Goal: Task Accomplishment & Management: Manage account settings

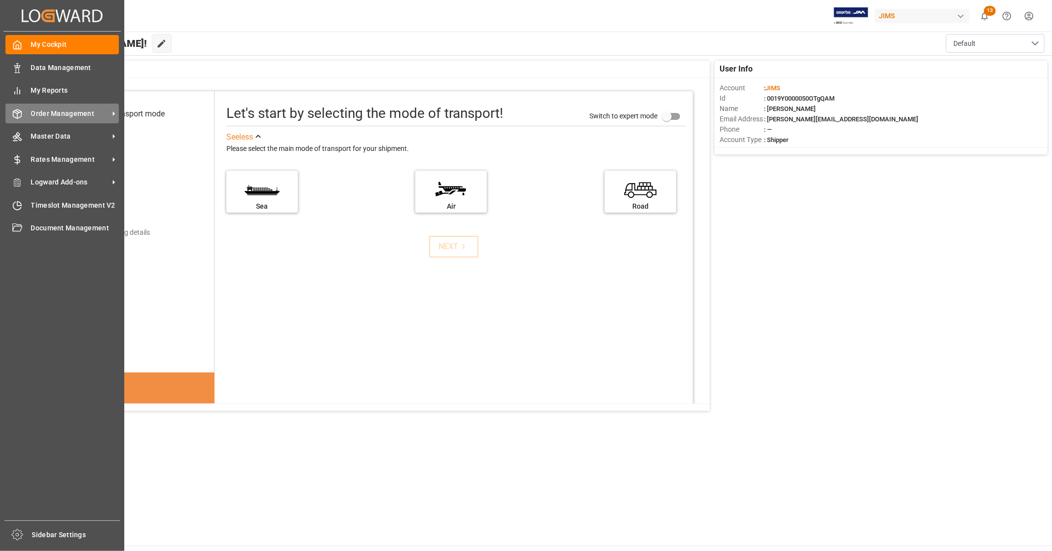
click at [79, 110] on span "Order Management" at bounding box center [70, 113] width 78 height 10
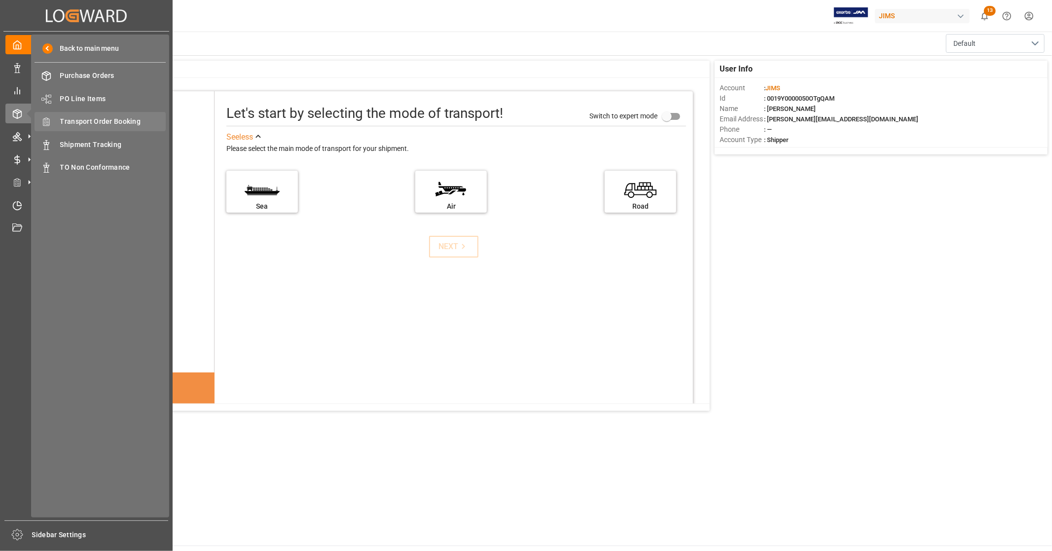
click at [131, 125] on span "Transport Order Booking" at bounding box center [113, 121] width 106 height 10
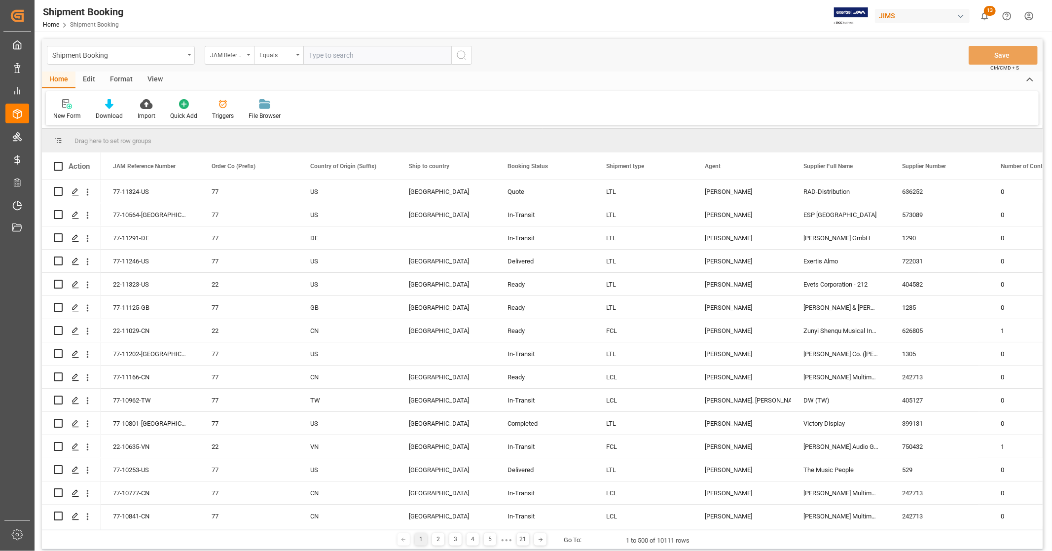
click at [327, 56] on input "text" at bounding box center [377, 55] width 148 height 19
type input "77-11202-us"
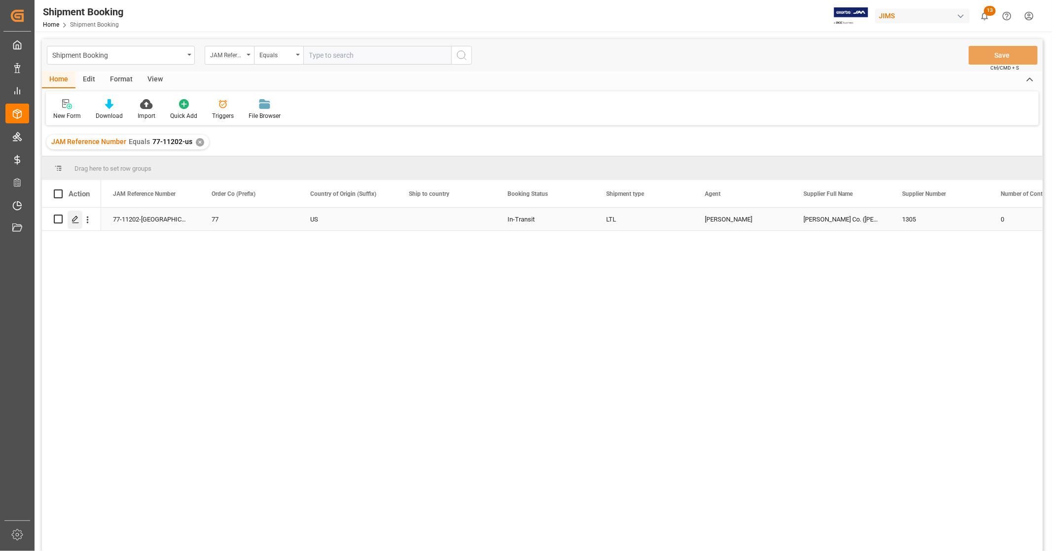
click at [79, 219] on icon "Press SPACE to select this row." at bounding box center [75, 219] width 8 height 8
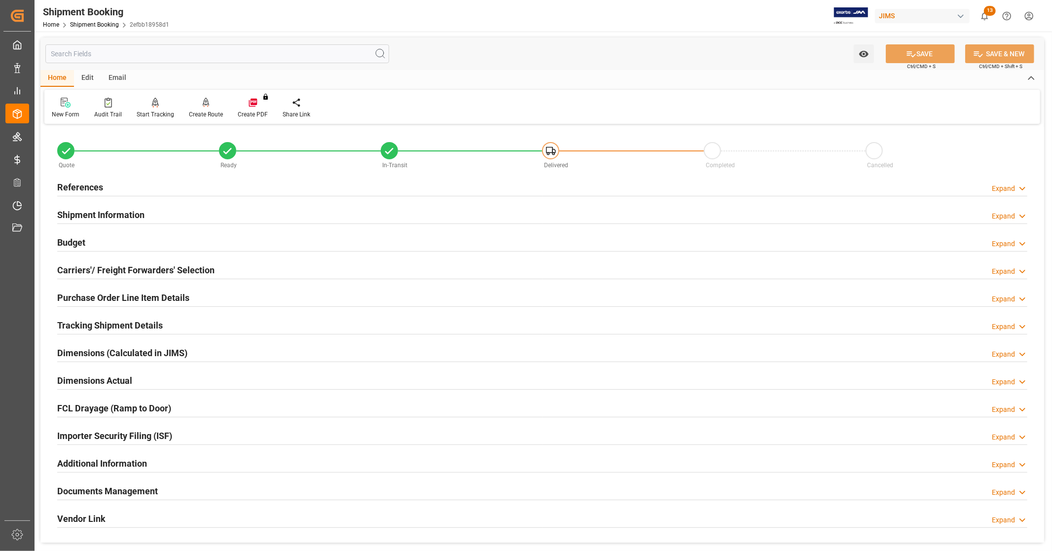
click at [215, 189] on div "References Expand" at bounding box center [542, 186] width 970 height 19
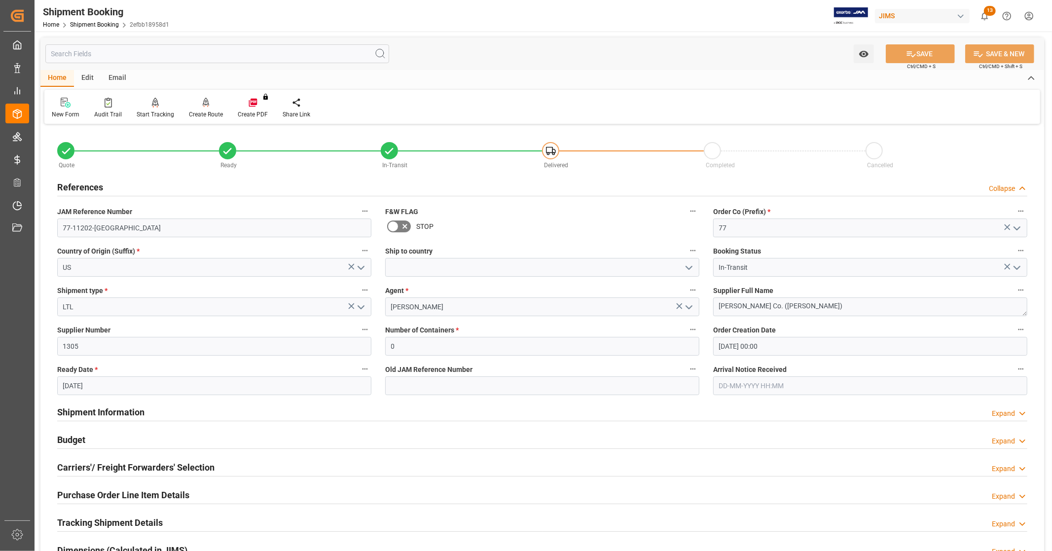
click at [215, 189] on div "References Collapse" at bounding box center [542, 186] width 970 height 19
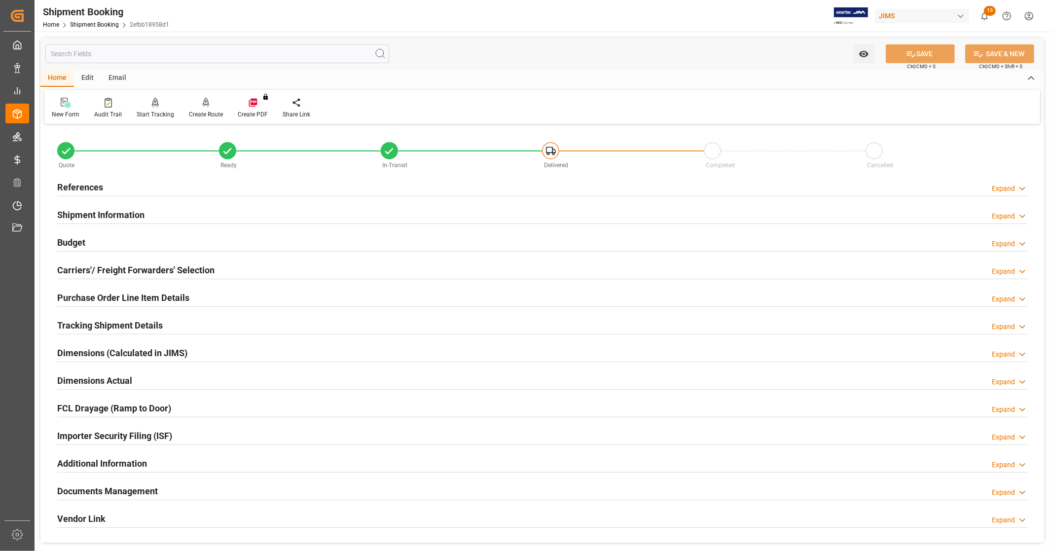
click at [192, 214] on div "Shipment Information Expand" at bounding box center [542, 214] width 970 height 19
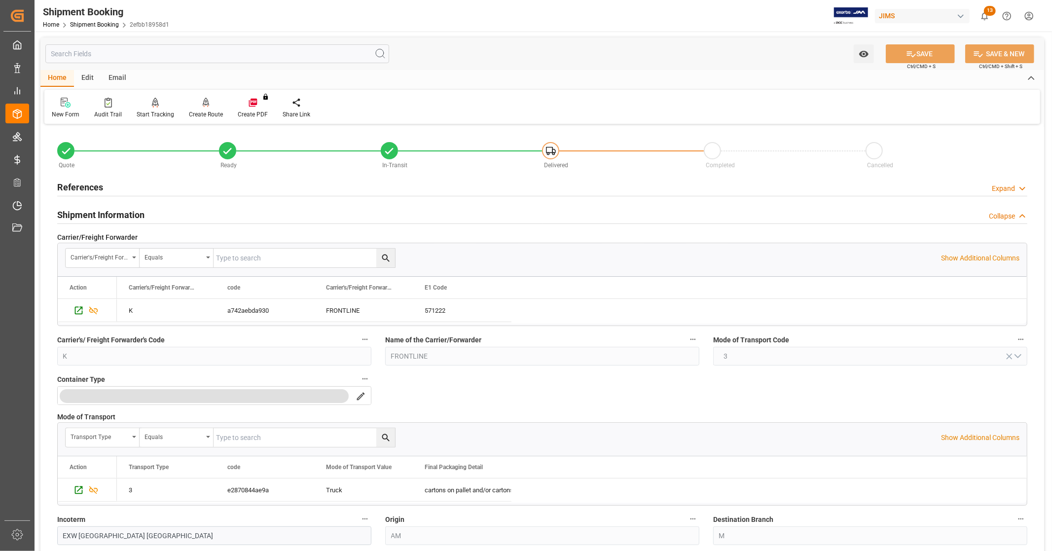
click at [192, 214] on div "Shipment Information Collapse" at bounding box center [542, 214] width 970 height 19
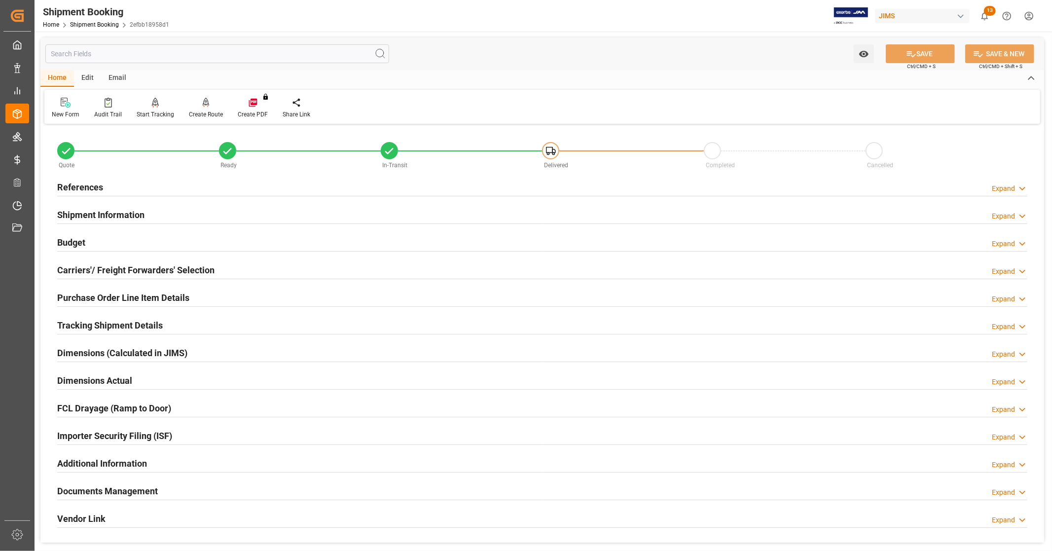
click at [165, 294] on h2 "Purchase Order Line Item Details" at bounding box center [123, 297] width 132 height 13
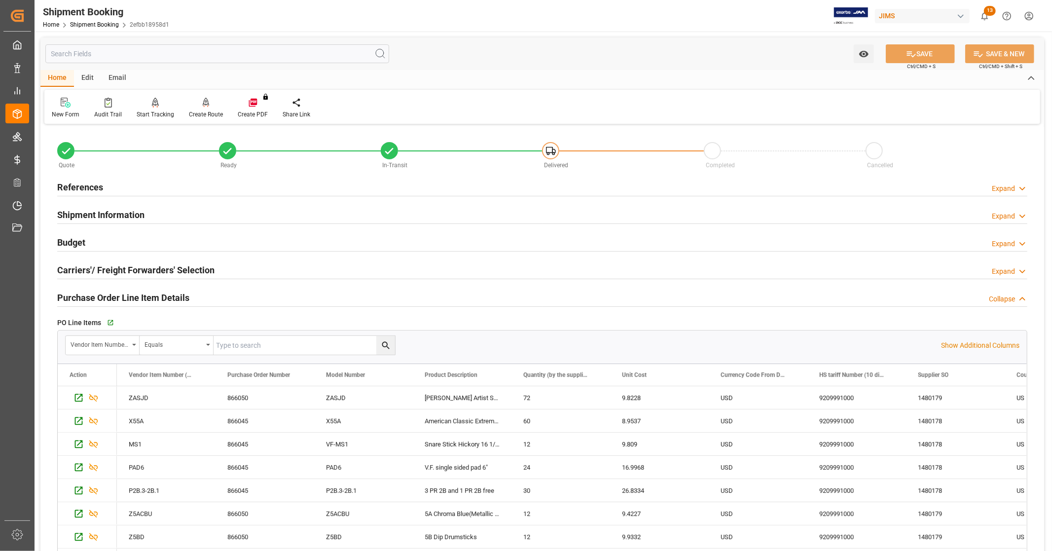
click at [165, 294] on h2 "Purchase Order Line Item Details" at bounding box center [123, 297] width 132 height 13
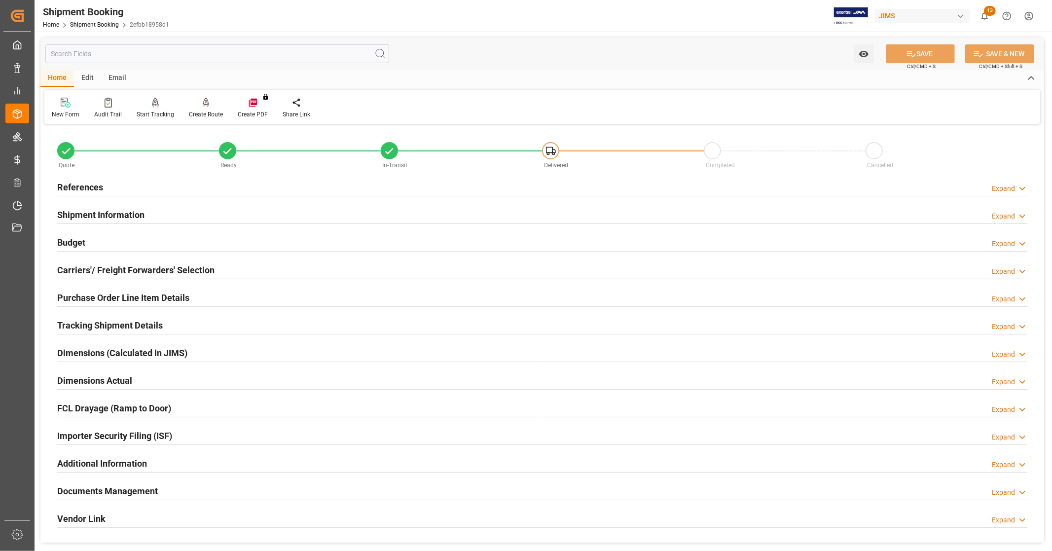
click at [160, 324] on h2 "Tracking Shipment Details" at bounding box center [110, 325] width 106 height 13
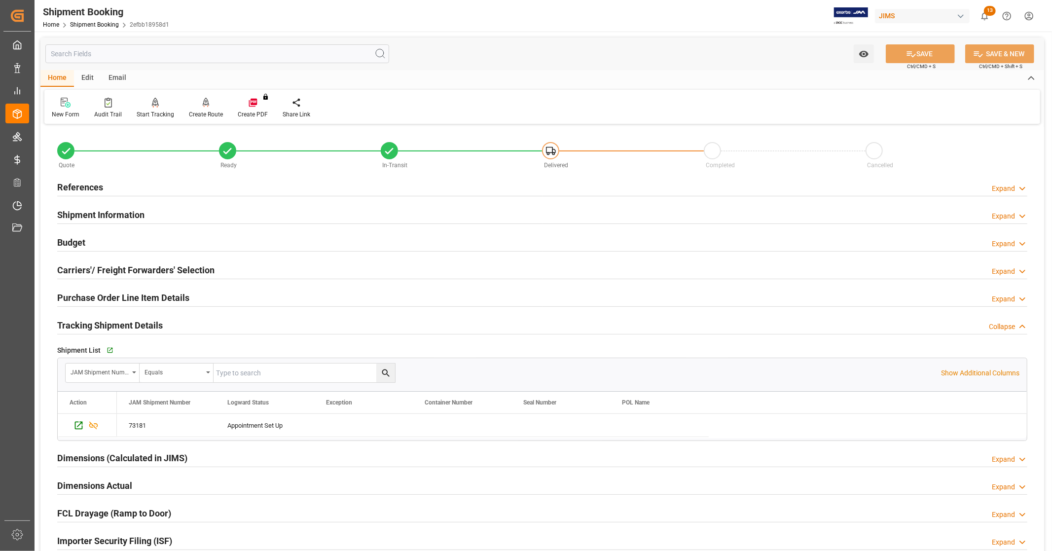
click at [160, 324] on h2 "Tracking Shipment Details" at bounding box center [110, 325] width 106 height 13
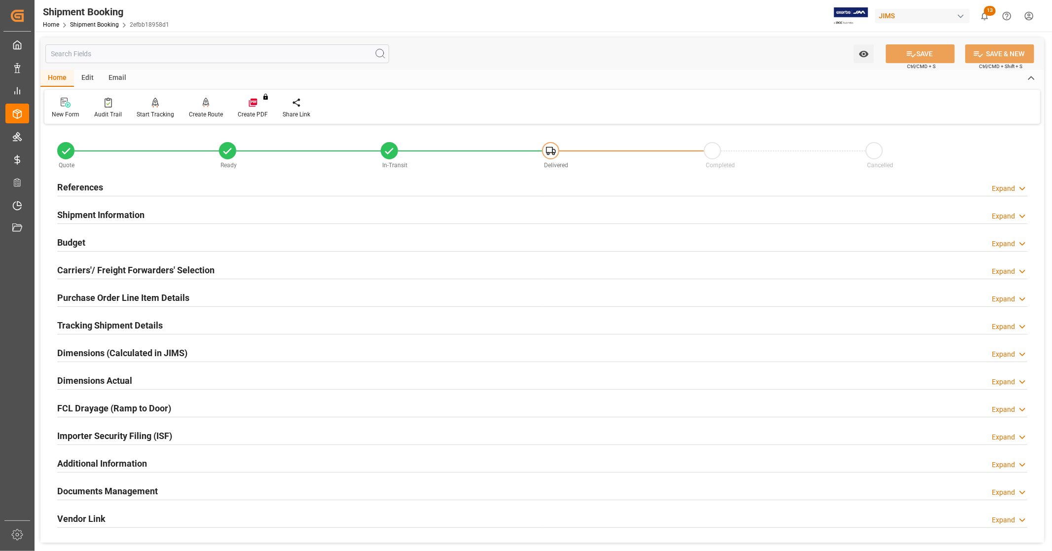
click at [146, 351] on h2 "Dimensions (Calculated in JIMS)" at bounding box center [122, 352] width 130 height 13
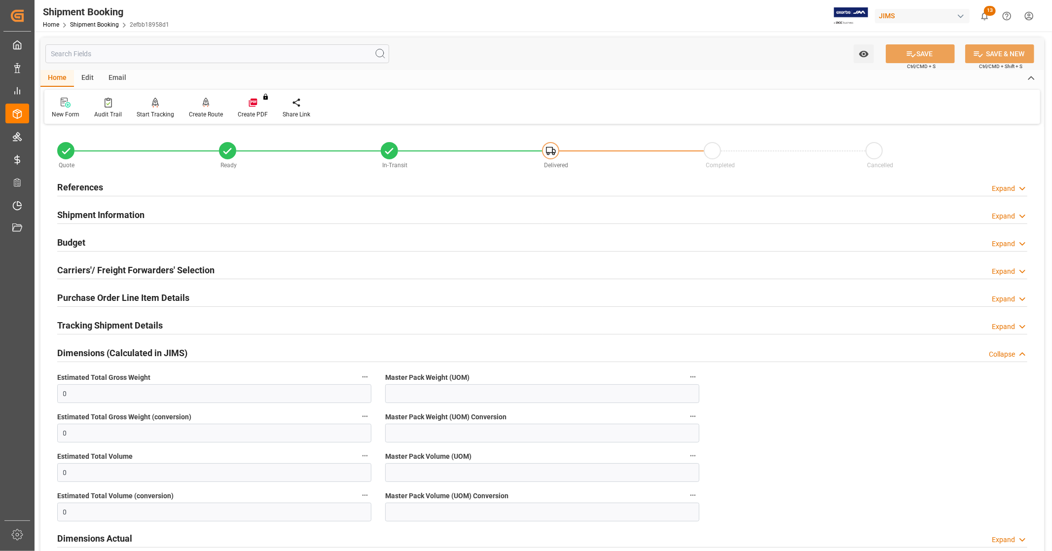
click at [146, 351] on h2 "Dimensions (Calculated in JIMS)" at bounding box center [122, 352] width 130 height 13
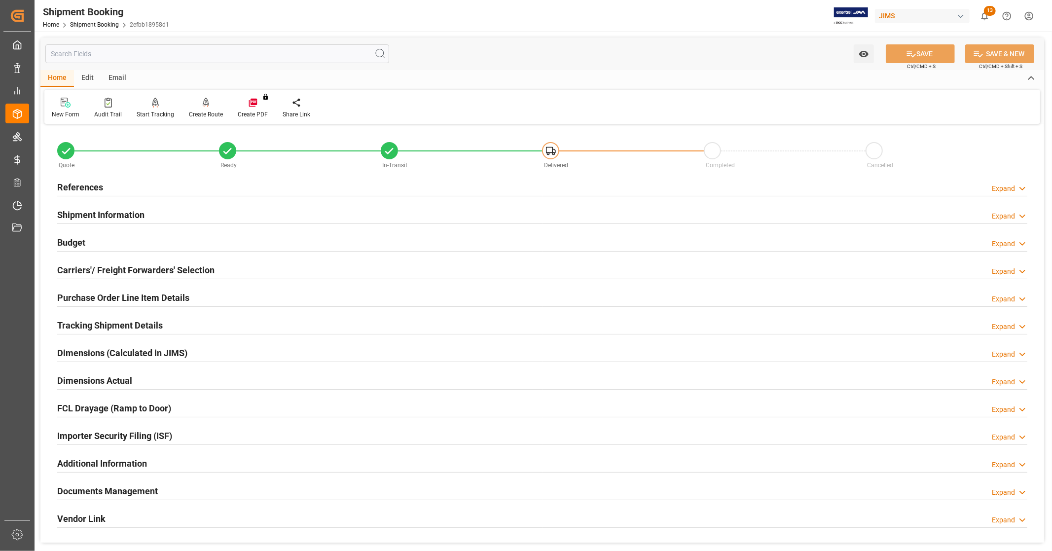
click at [141, 377] on div "Dimensions Actual Expand" at bounding box center [542, 379] width 970 height 19
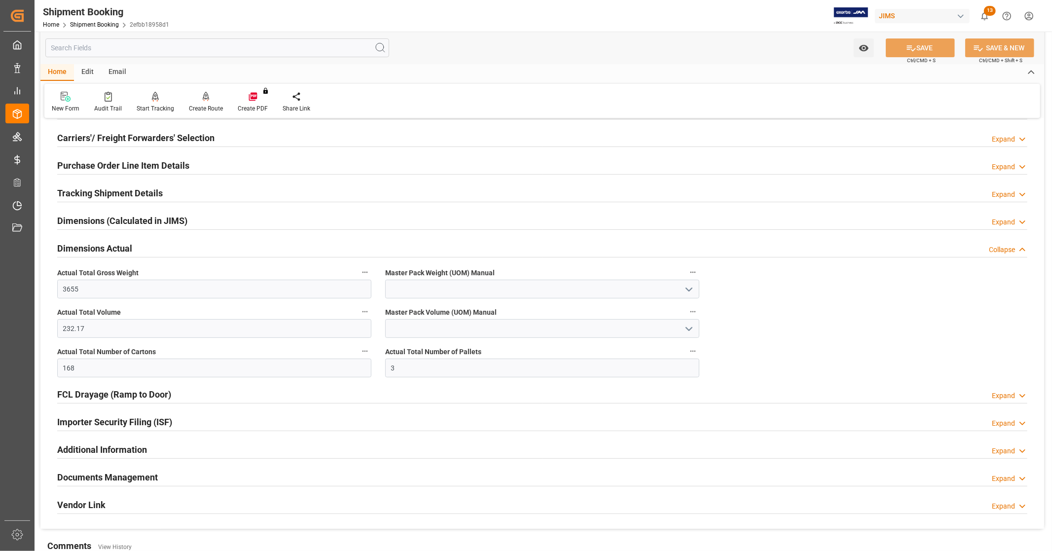
scroll to position [164, 0]
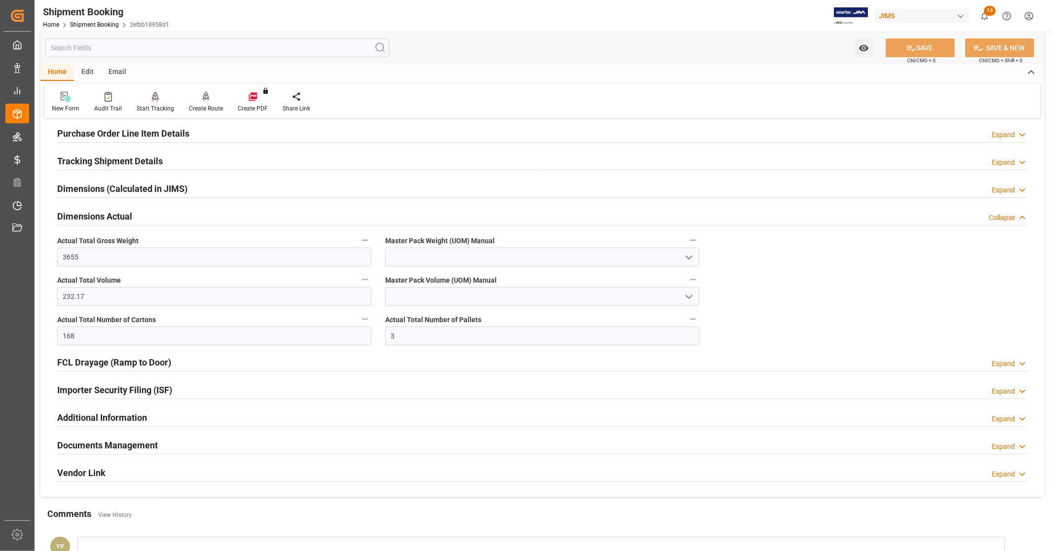
click at [134, 219] on div "Dimensions Actual Collapse" at bounding box center [542, 215] width 970 height 19
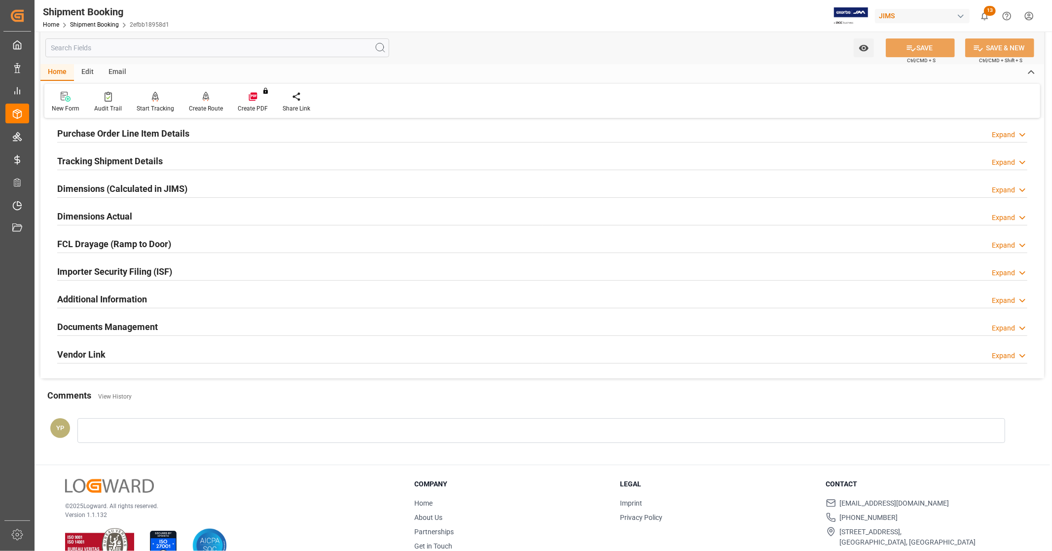
click at [134, 324] on h2 "Documents Management" at bounding box center [107, 326] width 101 height 13
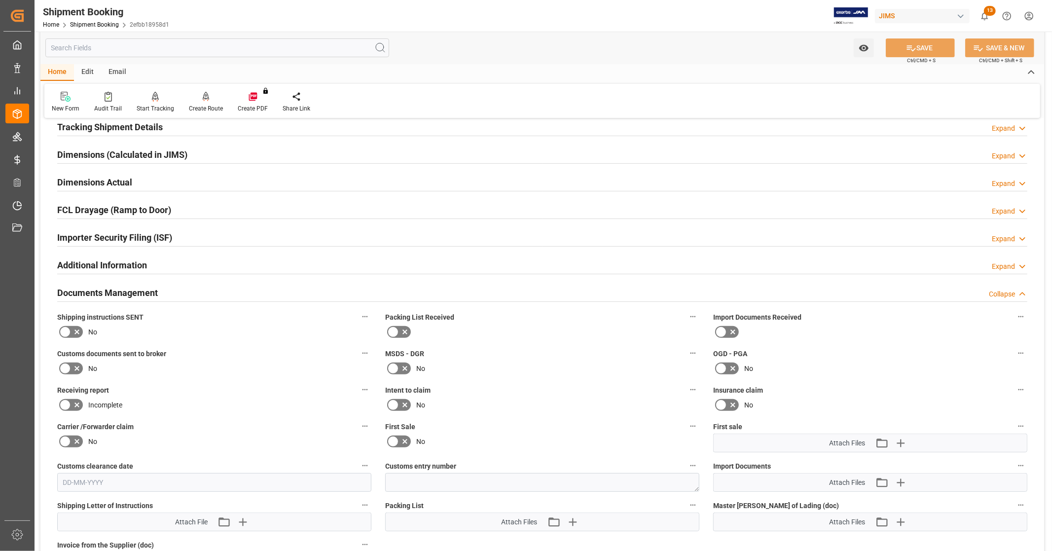
scroll to position [328, 0]
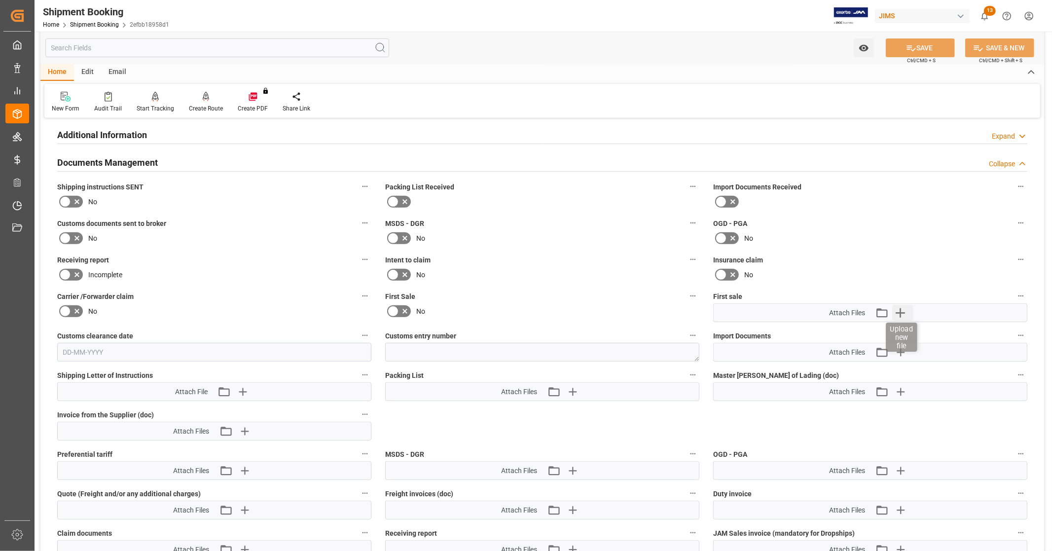
click at [901, 307] on icon "button" at bounding box center [900, 313] width 16 height 16
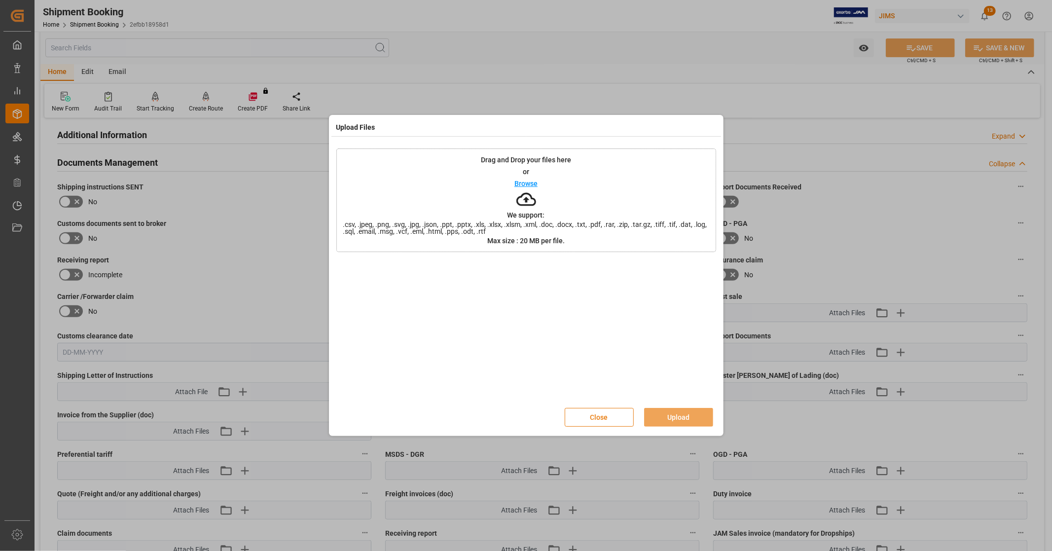
click at [600, 421] on button "Close" at bounding box center [599, 417] width 69 height 19
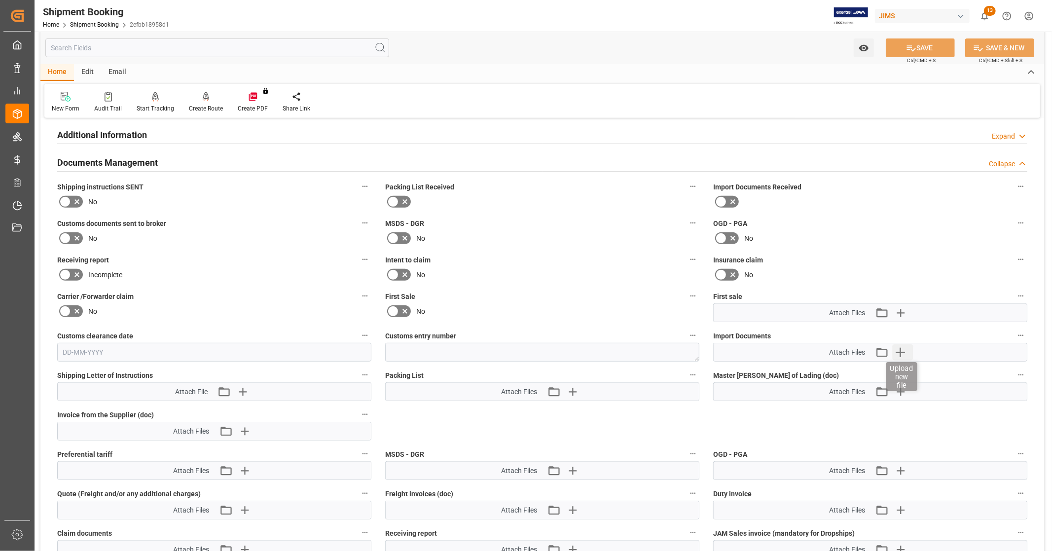
click at [904, 350] on icon "button" at bounding box center [899, 352] width 9 height 9
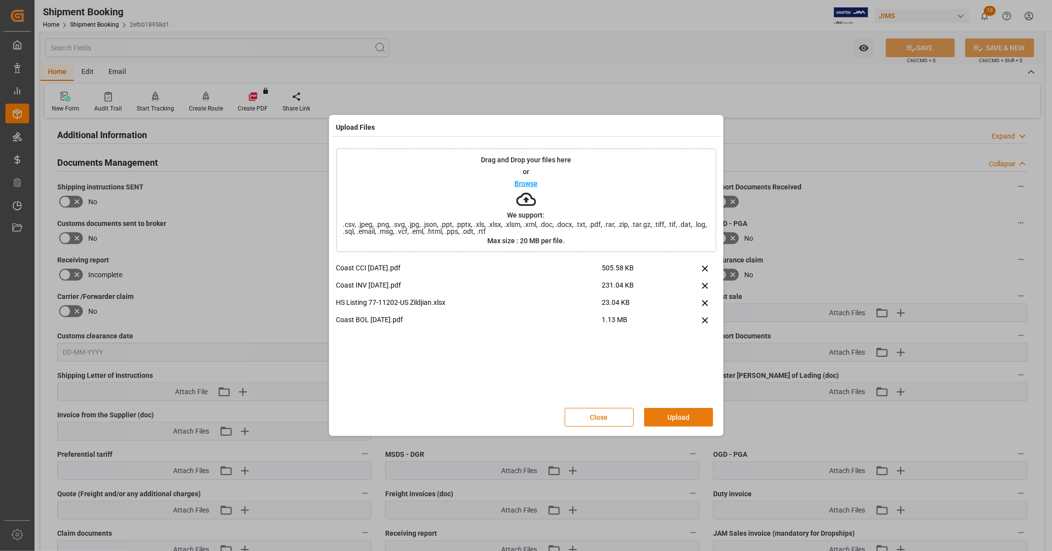
click at [680, 421] on button "Upload" at bounding box center [678, 417] width 69 height 19
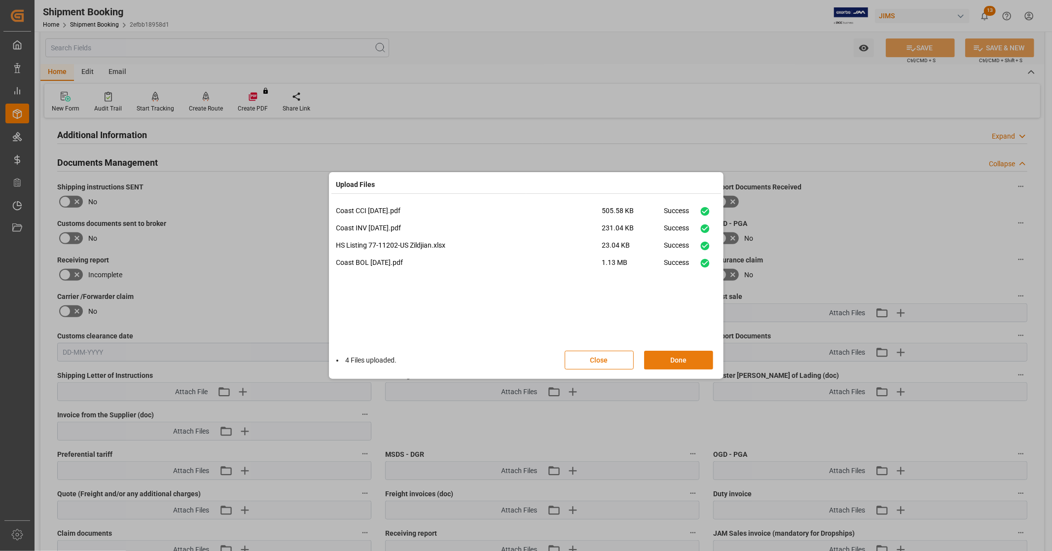
click at [674, 363] on button "Done" at bounding box center [678, 360] width 69 height 19
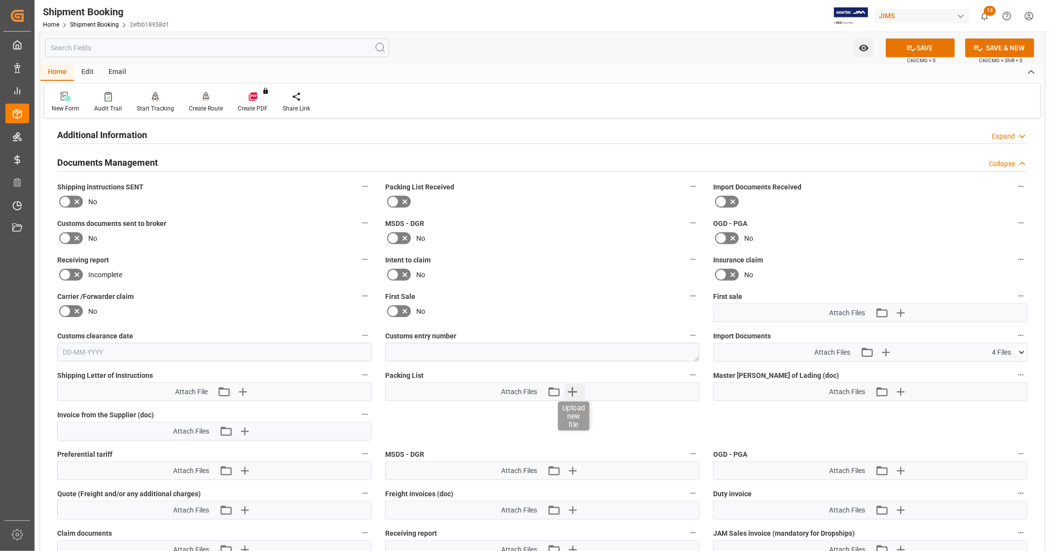
click at [579, 390] on icon "button" at bounding box center [572, 392] width 16 height 16
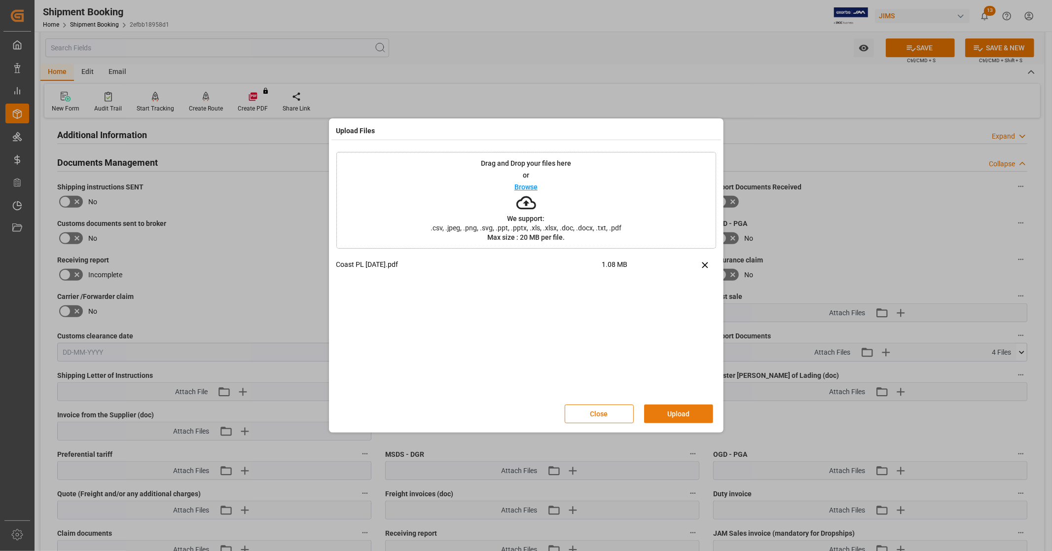
click at [657, 410] on button "Upload" at bounding box center [678, 413] width 69 height 19
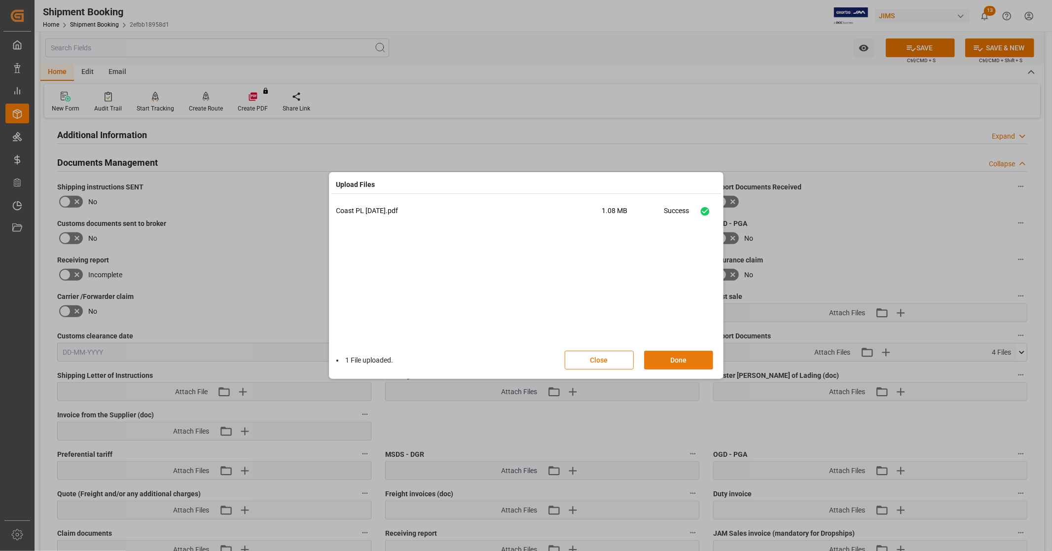
click at [681, 362] on button "Done" at bounding box center [678, 360] width 69 height 19
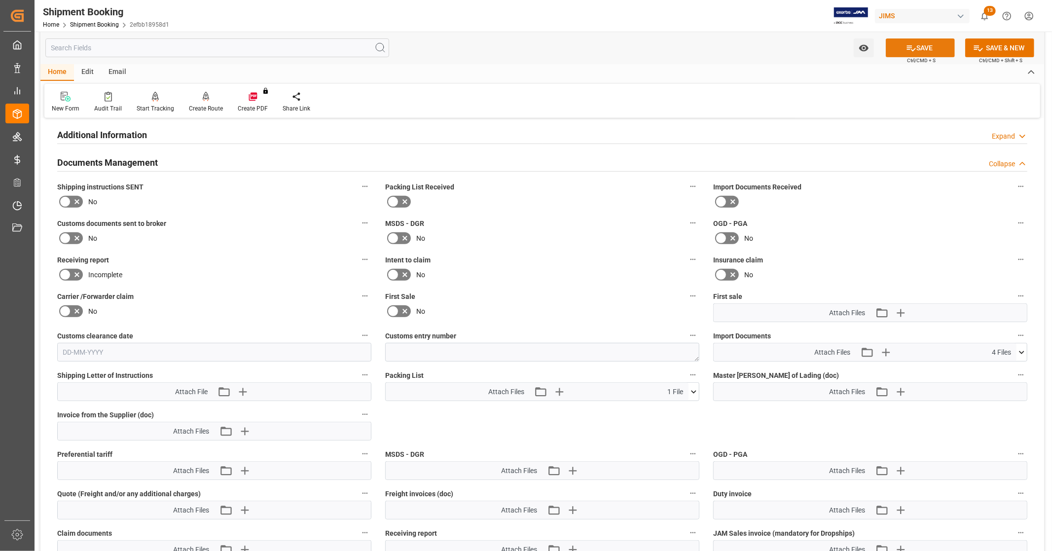
click at [926, 43] on button "SAVE" at bounding box center [920, 47] width 69 height 19
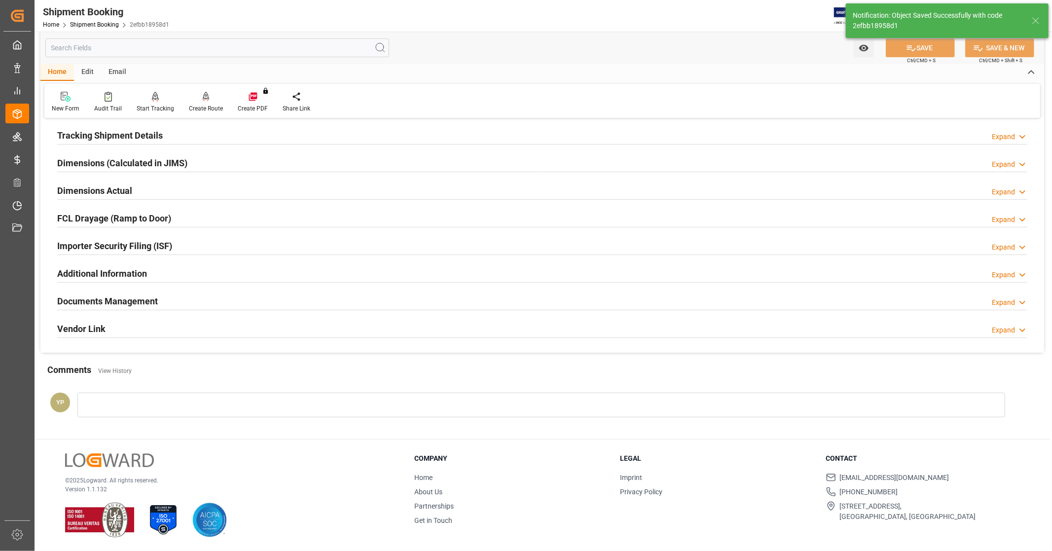
scroll to position [190, 0]
click at [145, 293] on div "Documents Management" at bounding box center [107, 300] width 101 height 19
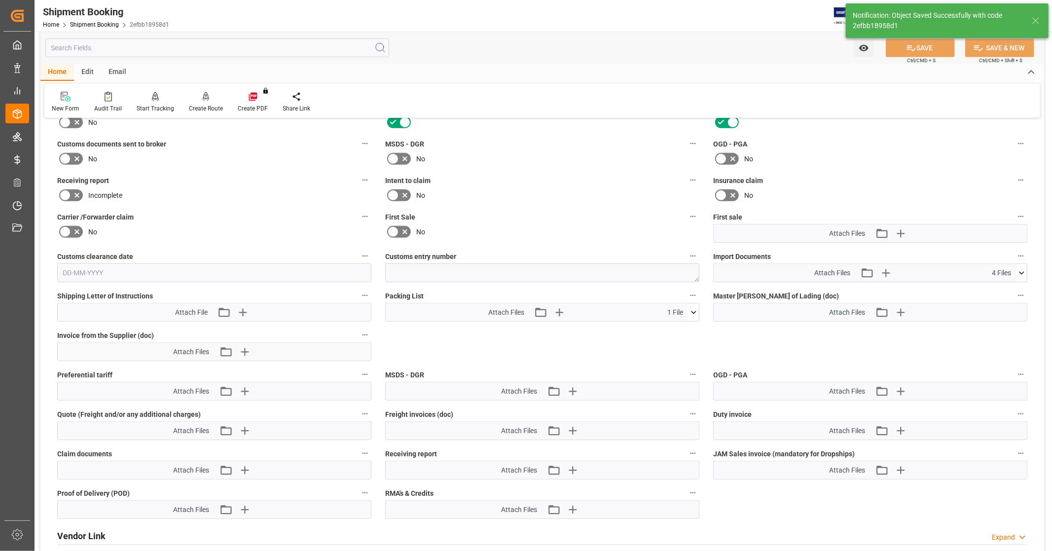
scroll to position [383, 0]
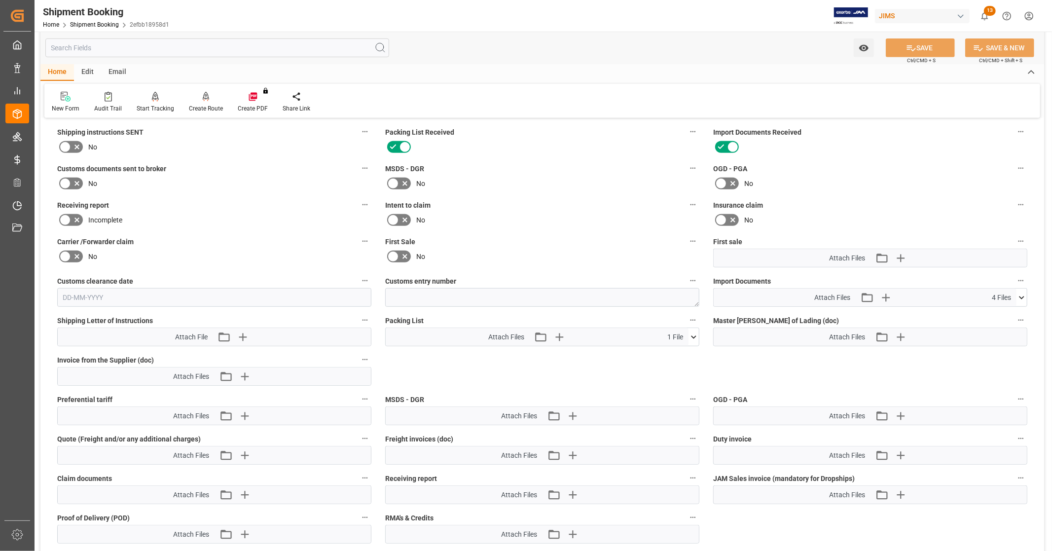
click at [68, 144] on icon at bounding box center [65, 147] width 12 height 12
click at [0, 0] on input "checkbox" at bounding box center [0, 0] width 0 height 0
click at [68, 180] on icon at bounding box center [65, 183] width 12 height 12
click at [0, 0] on input "checkbox" at bounding box center [0, 0] width 0 height 0
click at [918, 45] on button "SAVE" at bounding box center [920, 47] width 69 height 19
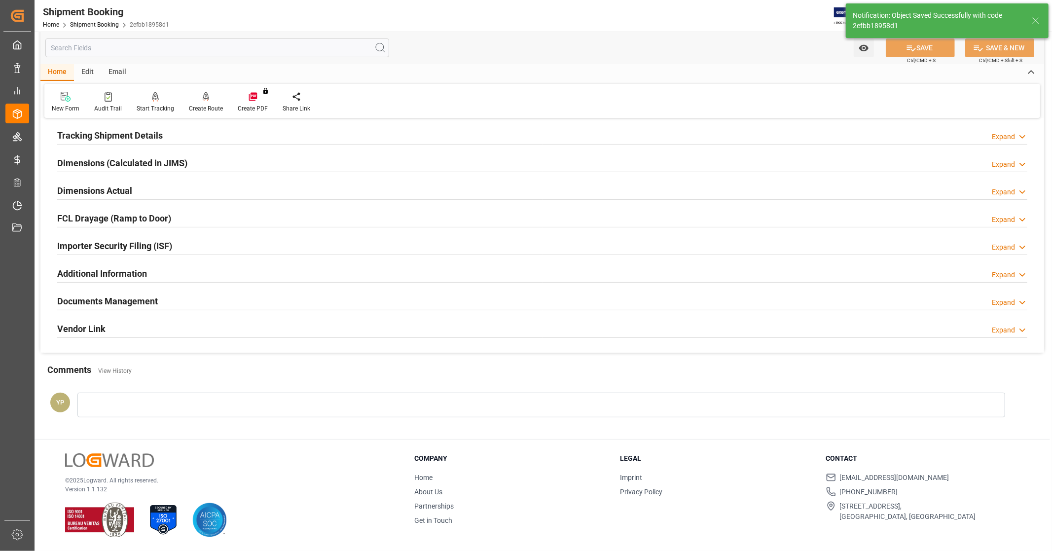
scroll to position [190, 0]
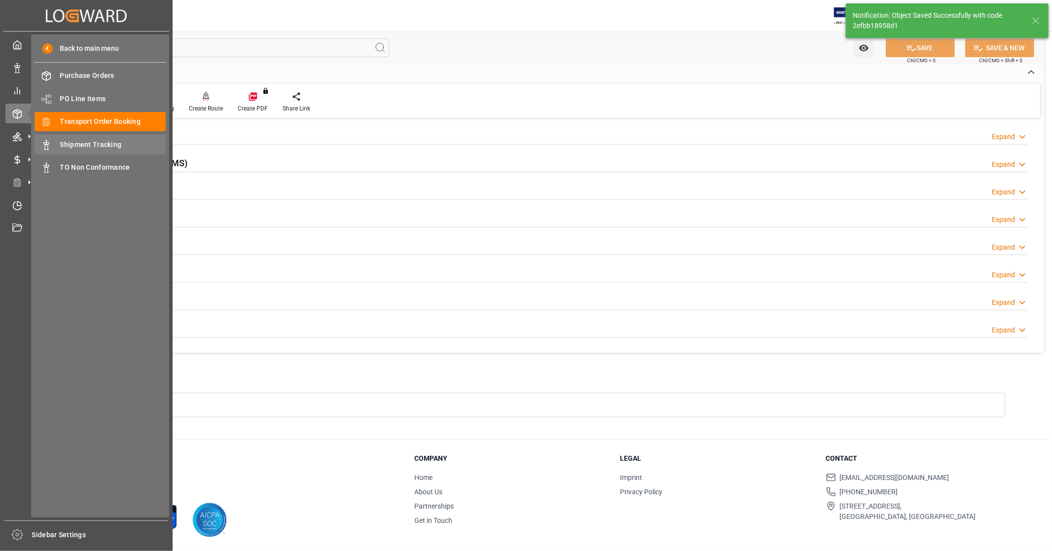
click at [106, 143] on span "Shipment Tracking" at bounding box center [113, 145] width 106 height 10
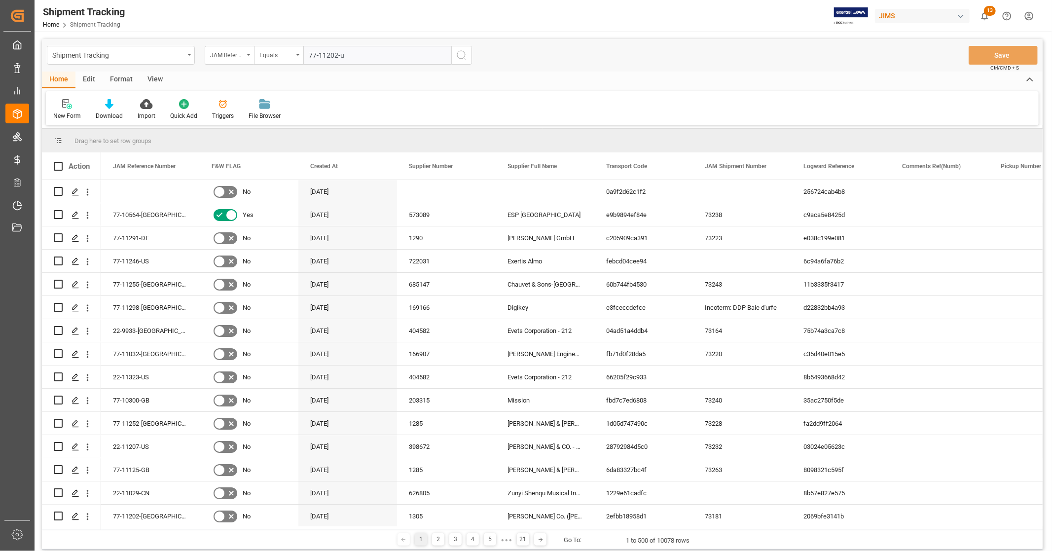
type input "77-11202-us"
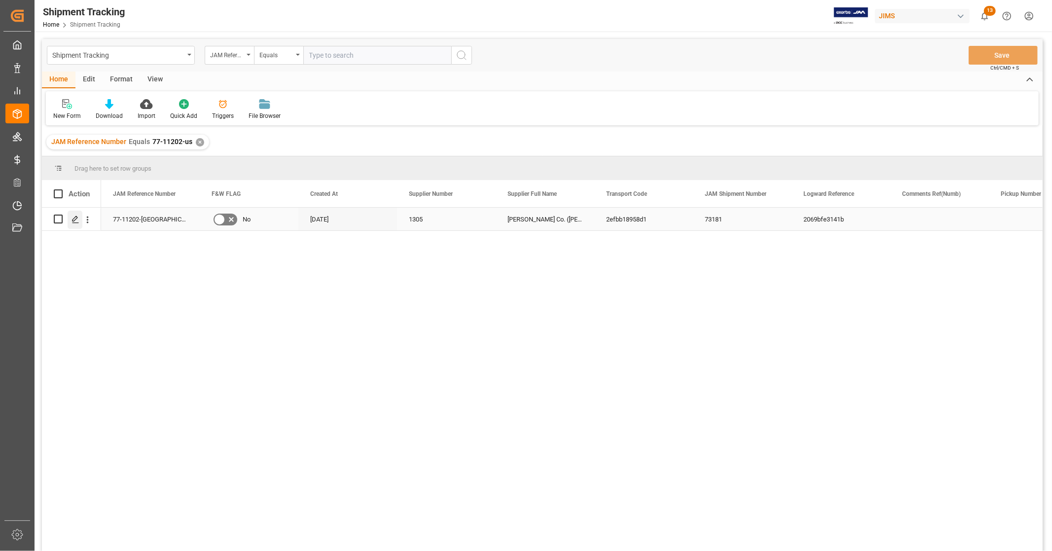
click at [74, 222] on icon "Press SPACE to select this row." at bounding box center [75, 219] width 8 height 8
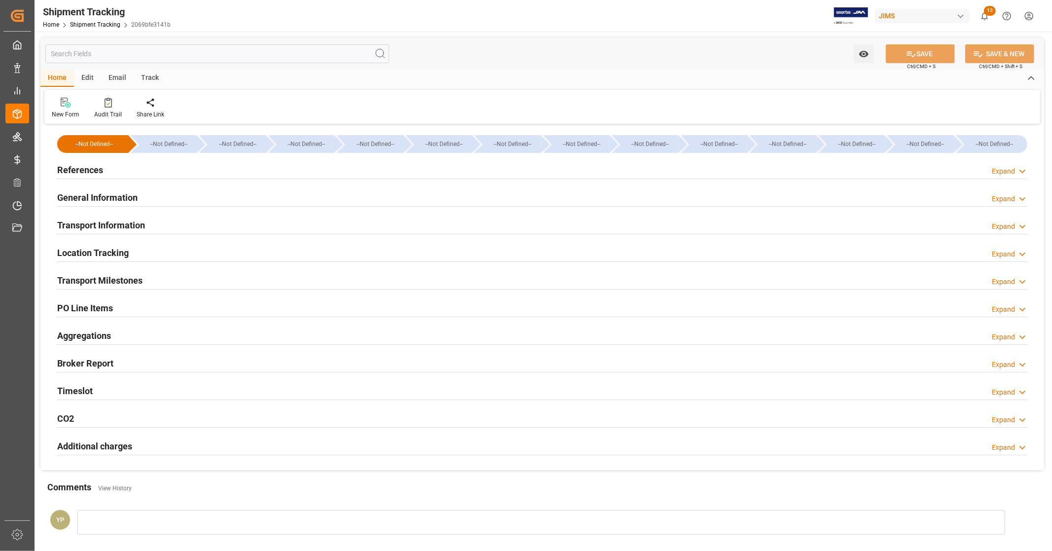
type input "1004.1128"
type input "232.458"
type input "0"
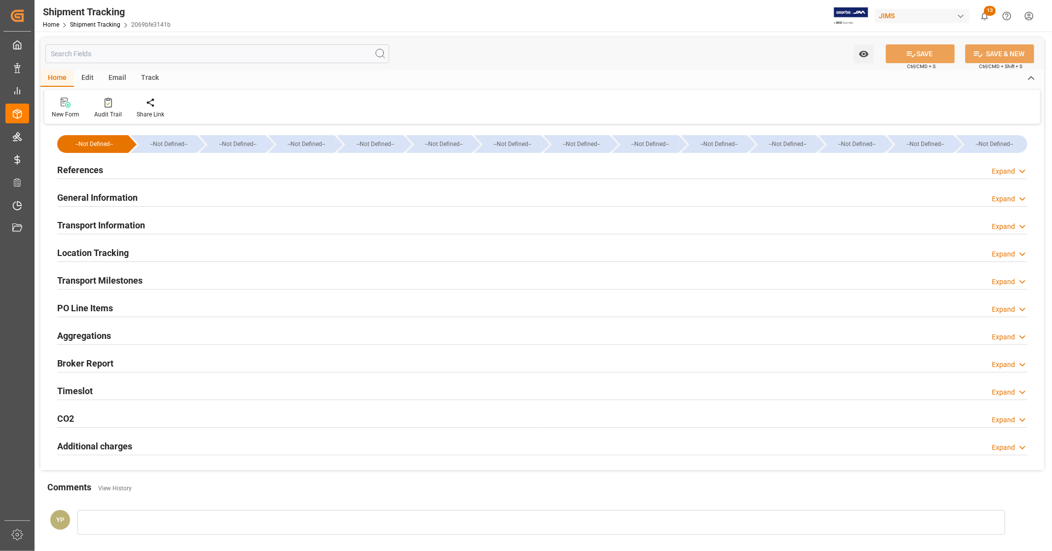
type input "0"
type input "3655"
type input "232.17"
type input "168"
type input "3"
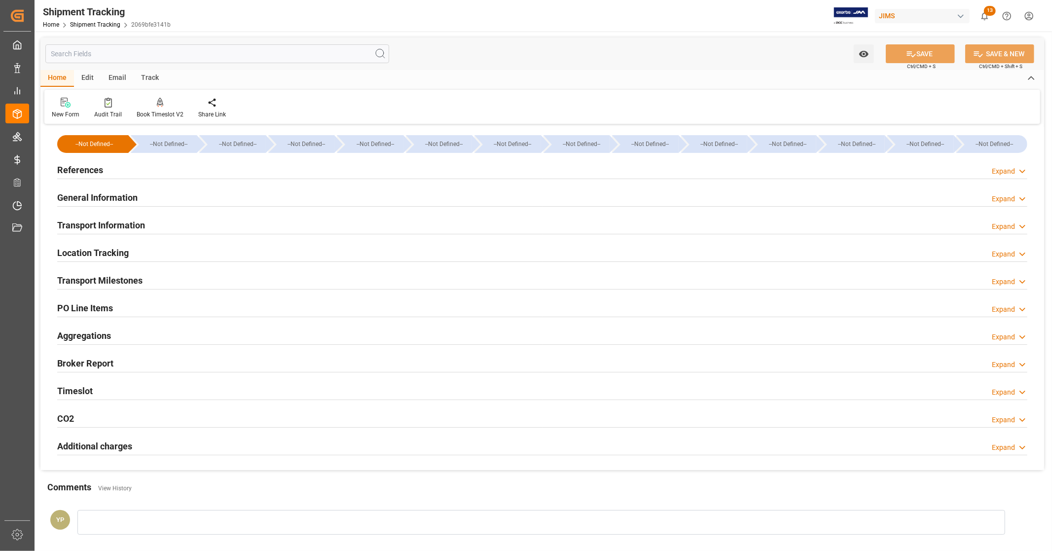
click at [119, 170] on div "References Expand" at bounding box center [542, 169] width 970 height 19
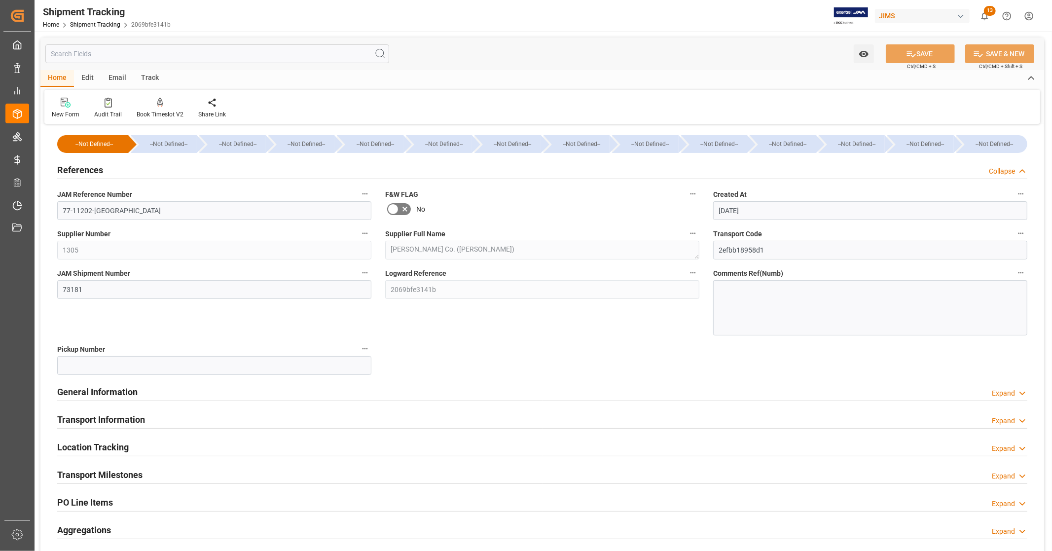
click at [119, 170] on div "References Collapse" at bounding box center [542, 169] width 970 height 19
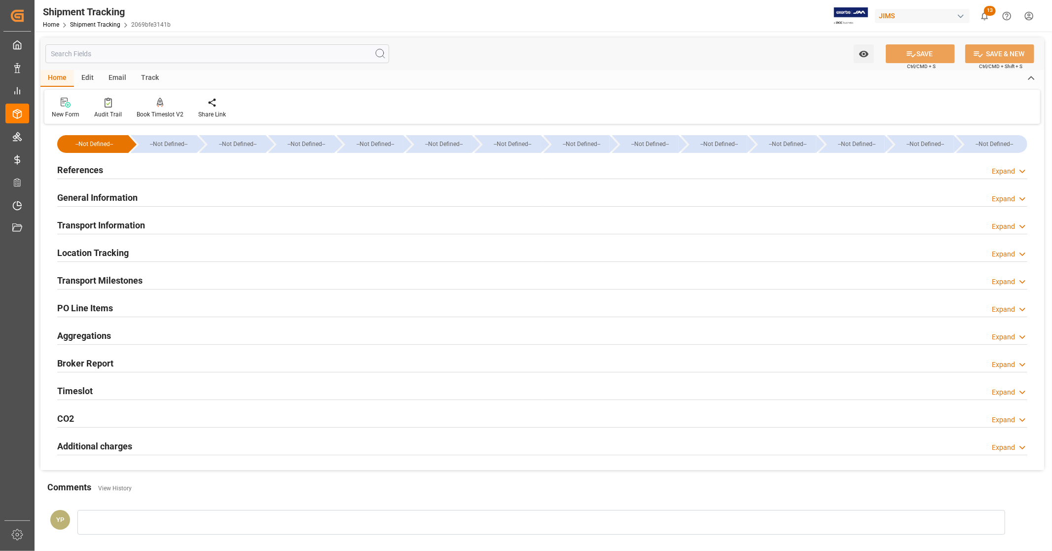
click at [114, 198] on h2 "General Information" at bounding box center [97, 197] width 80 height 13
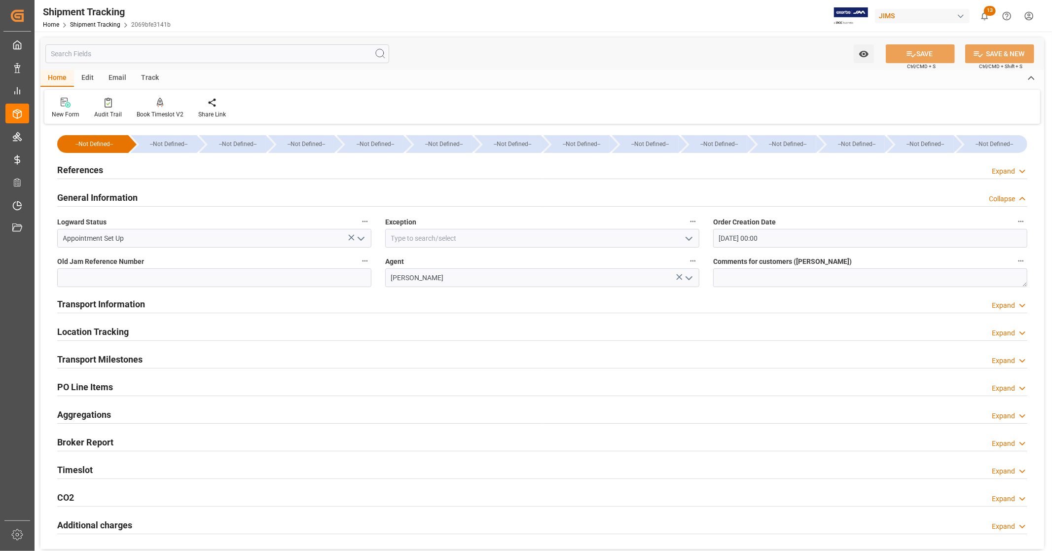
click at [114, 197] on h2 "General Information" at bounding box center [97, 197] width 80 height 13
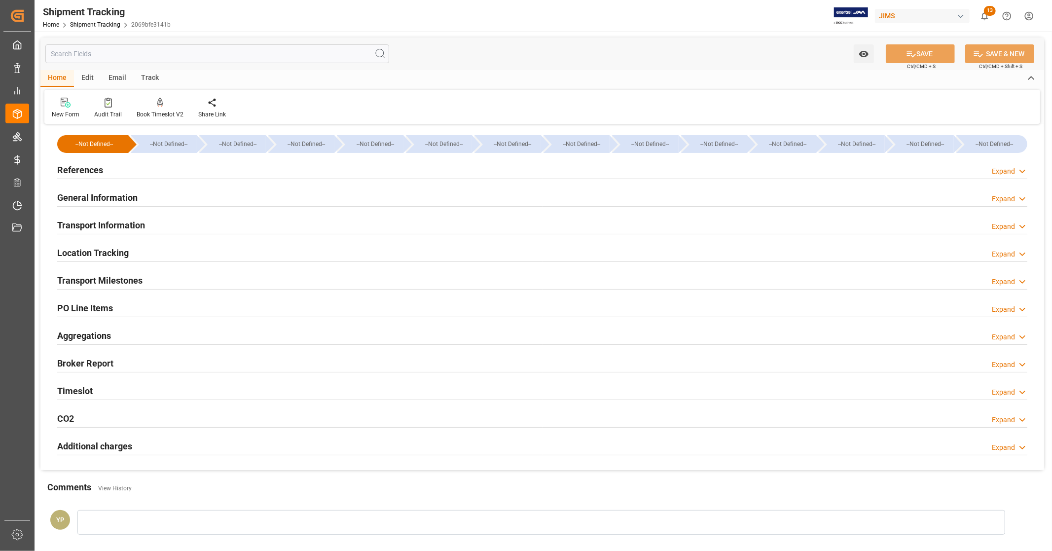
click at [121, 223] on h2 "Transport Information" at bounding box center [101, 224] width 88 height 13
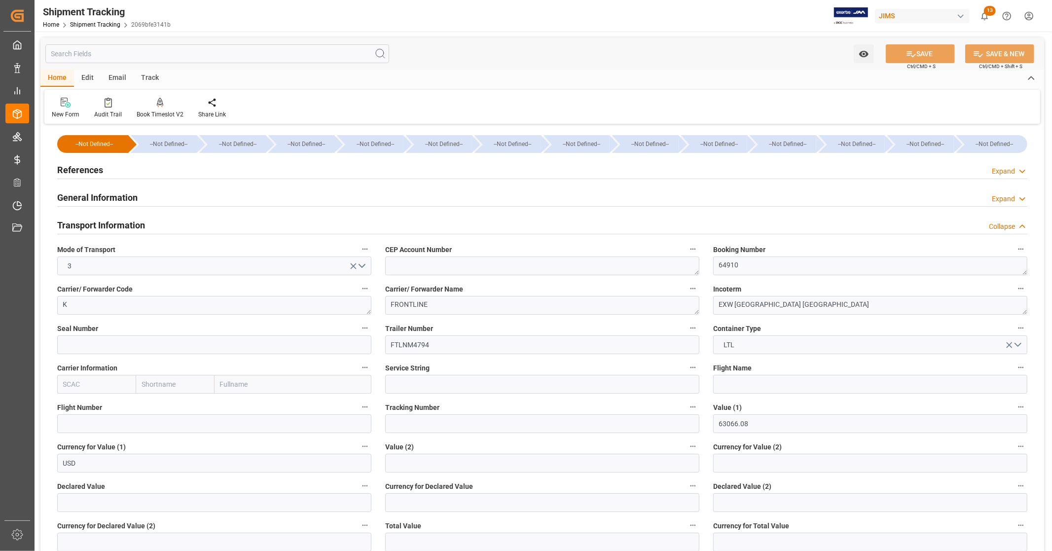
click at [121, 223] on h2 "Transport Information" at bounding box center [101, 224] width 88 height 13
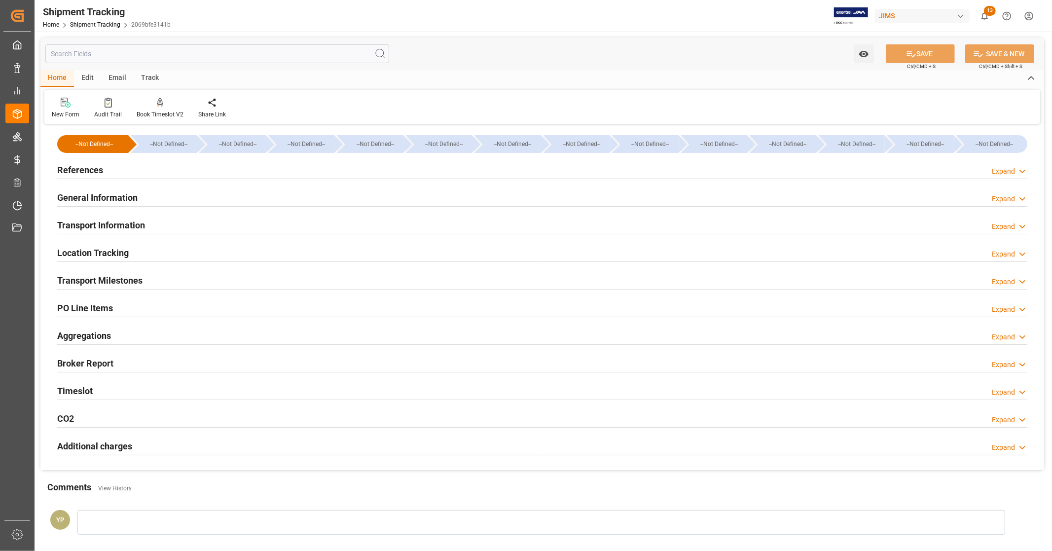
click at [128, 254] on h2 "Location Tracking" at bounding box center [92, 252] width 71 height 13
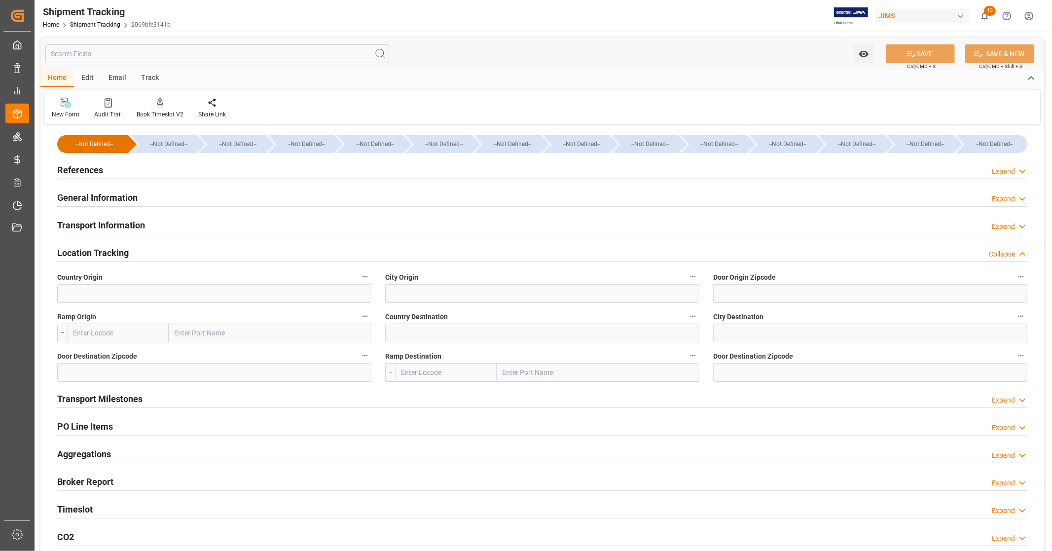
click at [128, 252] on h2 "Location Tracking" at bounding box center [92, 252] width 71 height 13
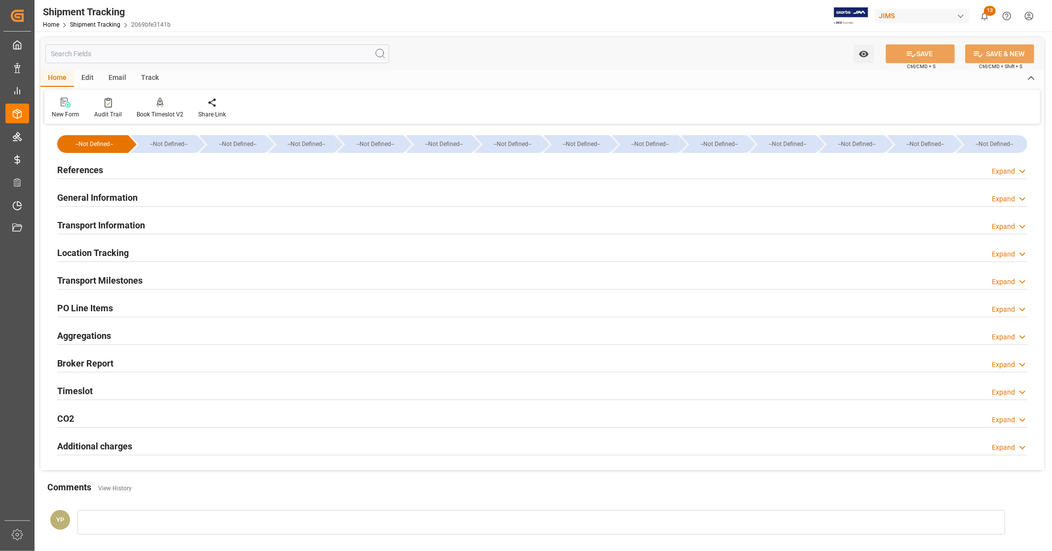
click at [120, 277] on h2 "Transport Milestones" at bounding box center [99, 280] width 85 height 13
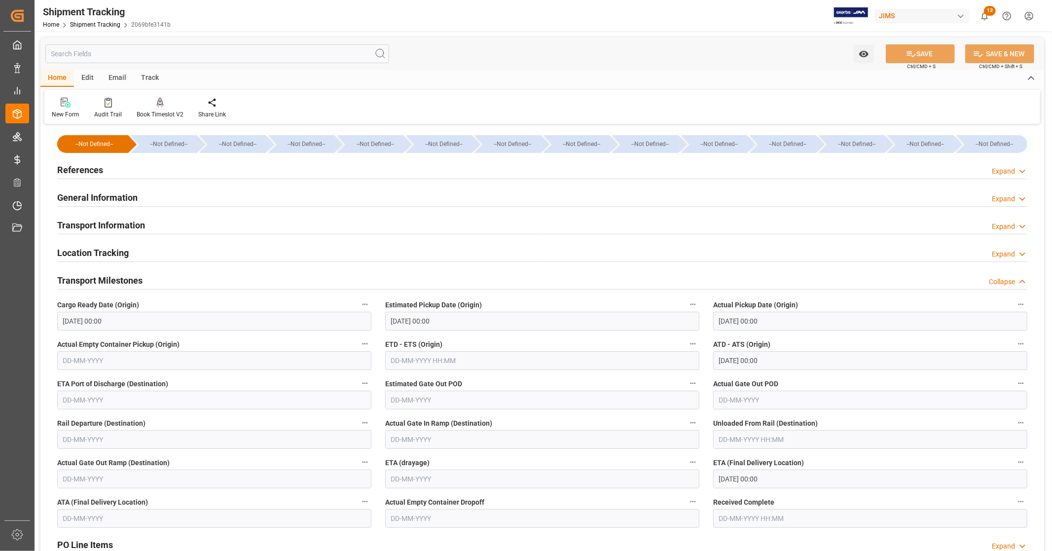
click at [120, 278] on h2 "Transport Milestones" at bounding box center [99, 280] width 85 height 13
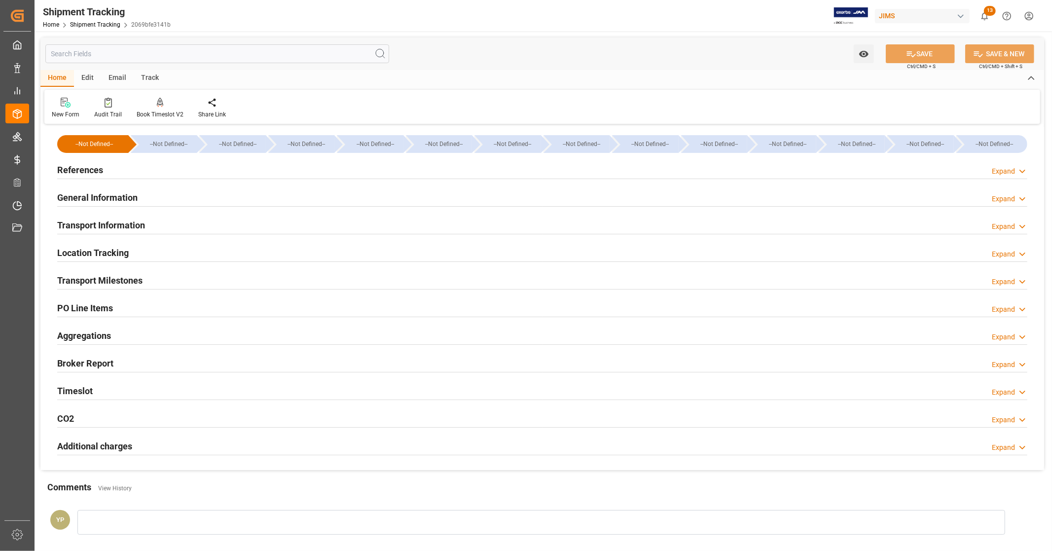
click at [110, 304] on h2 "PO Line Items" at bounding box center [85, 307] width 56 height 13
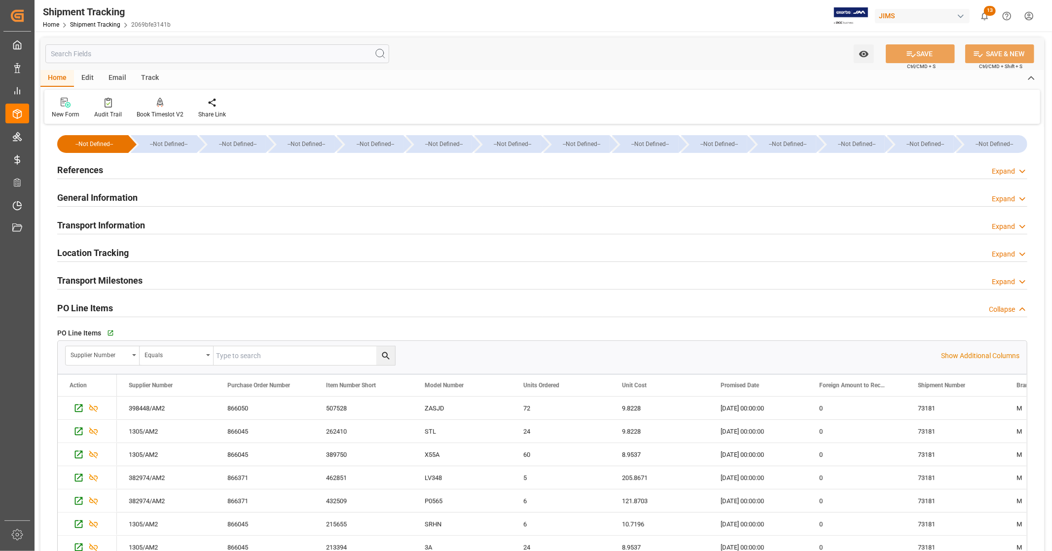
click at [99, 302] on h2 "PO Line Items" at bounding box center [85, 307] width 56 height 13
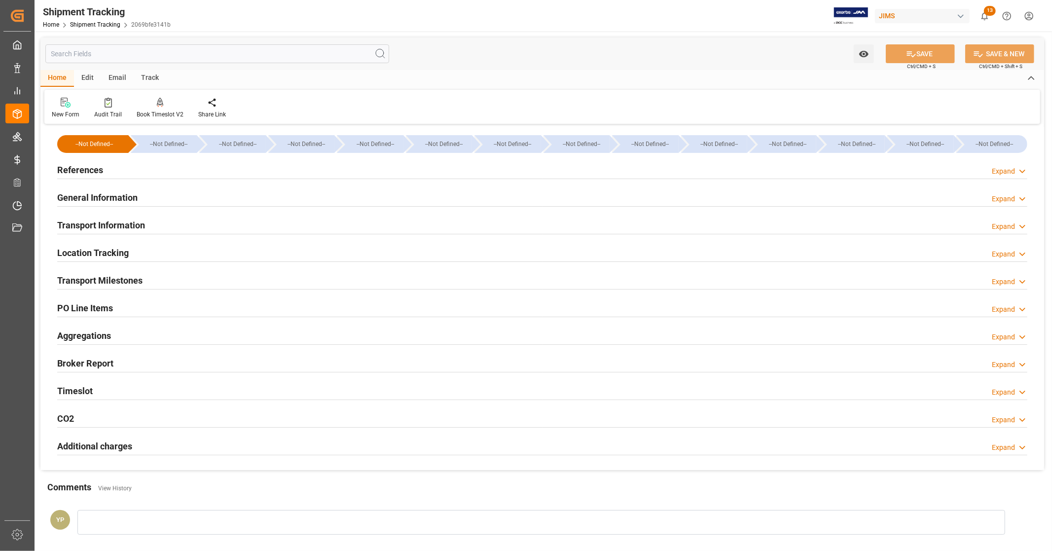
click at [85, 335] on h2 "Aggregations" at bounding box center [84, 335] width 54 height 13
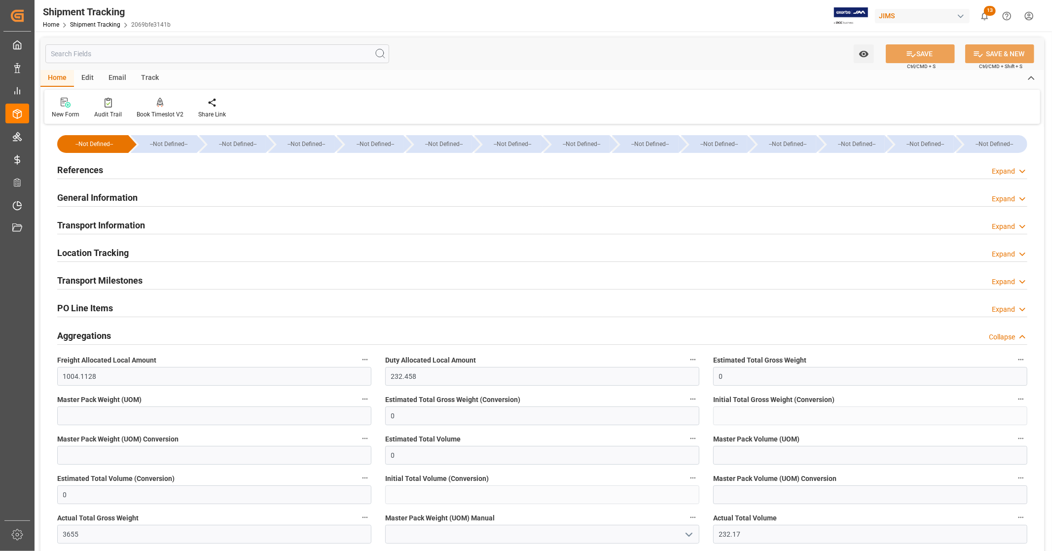
click at [85, 335] on h2 "Aggregations" at bounding box center [84, 335] width 54 height 13
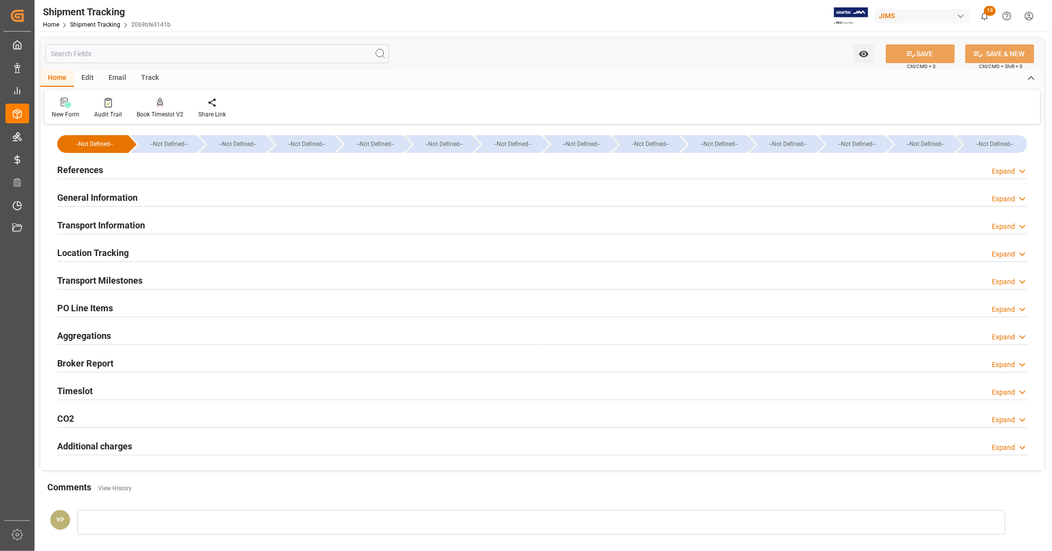
click at [86, 358] on h2 "Broker Report" at bounding box center [85, 362] width 56 height 13
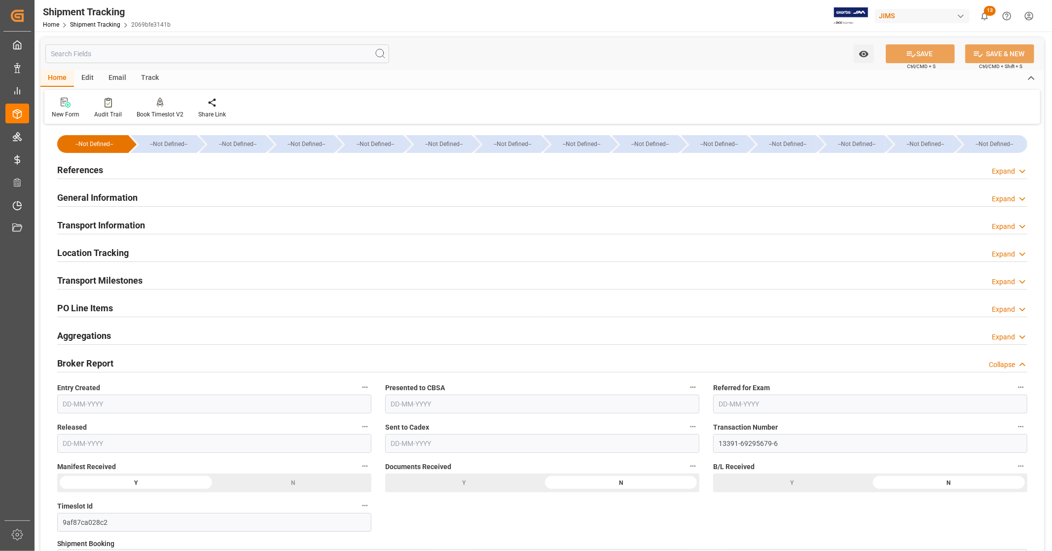
click at [86, 358] on h2 "Broker Report" at bounding box center [85, 362] width 56 height 13
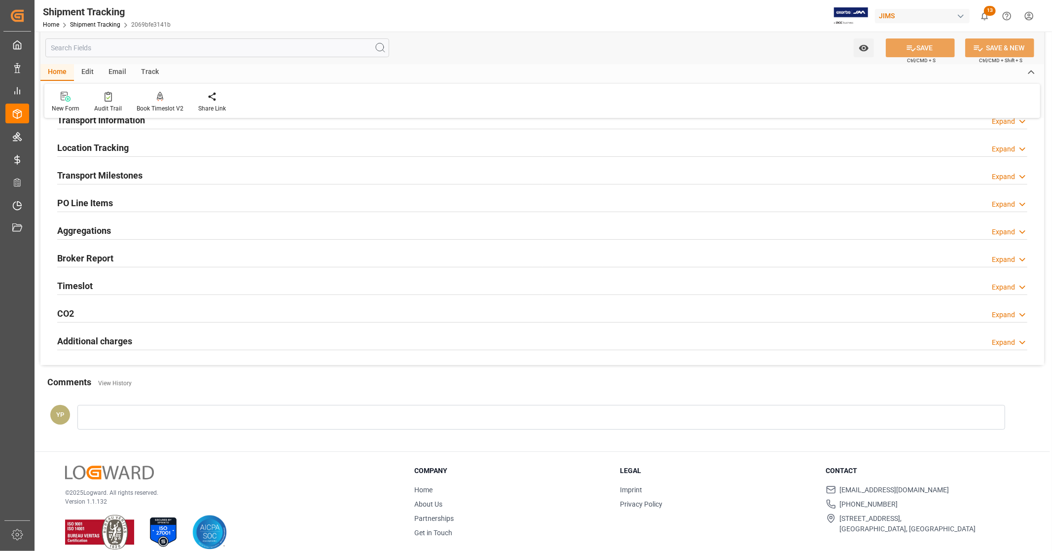
scroll to position [109, 0]
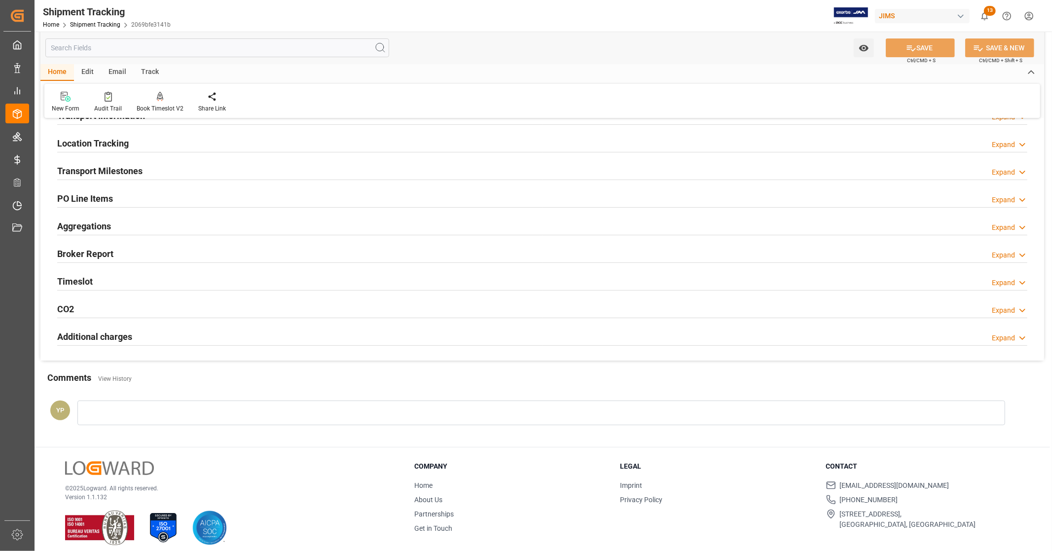
click at [102, 333] on h2 "Additional charges" at bounding box center [94, 336] width 75 height 13
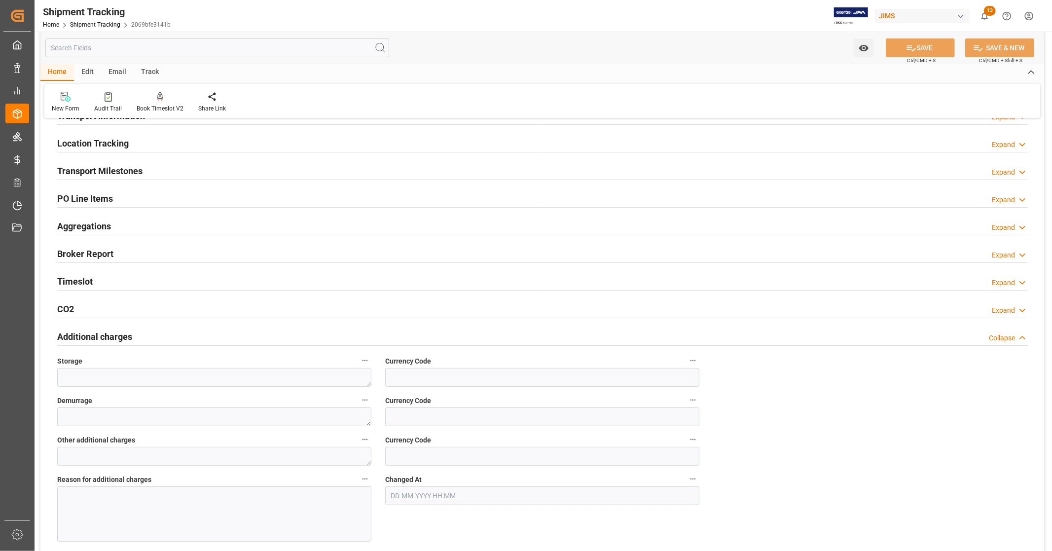
click at [102, 333] on h2 "Additional charges" at bounding box center [94, 336] width 75 height 13
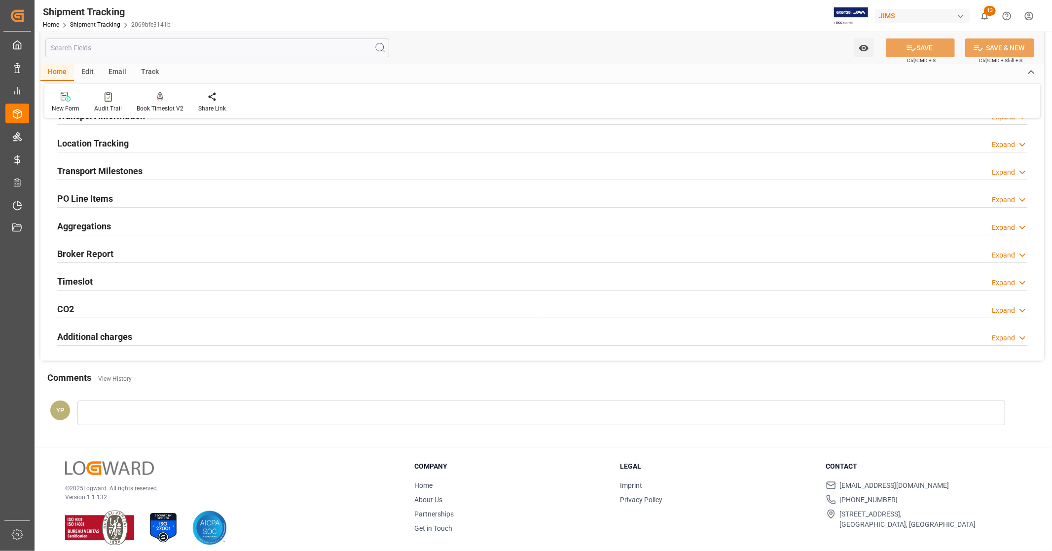
click at [102, 333] on h2 "Additional charges" at bounding box center [94, 336] width 75 height 13
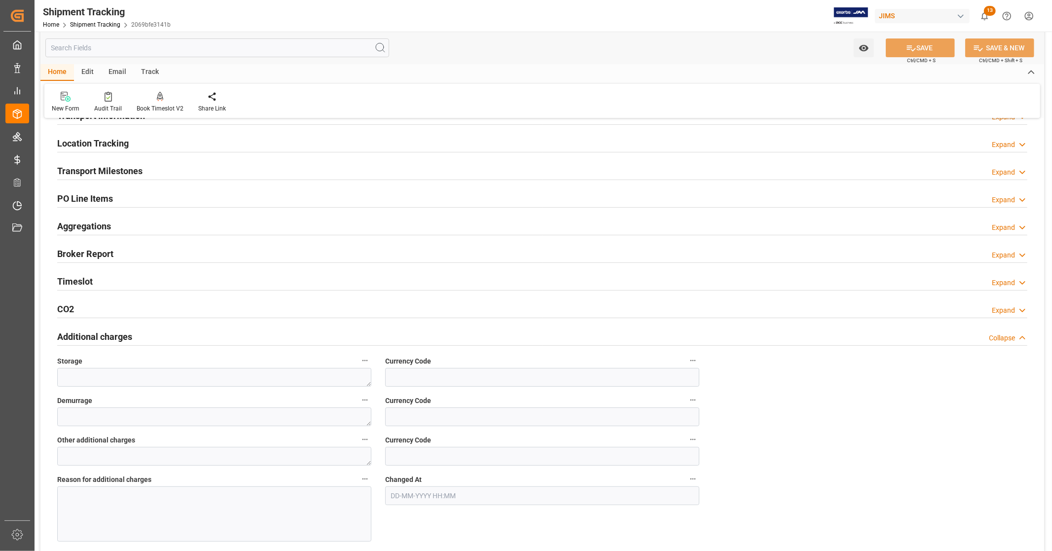
click at [102, 333] on h2 "Additional charges" at bounding box center [94, 336] width 75 height 13
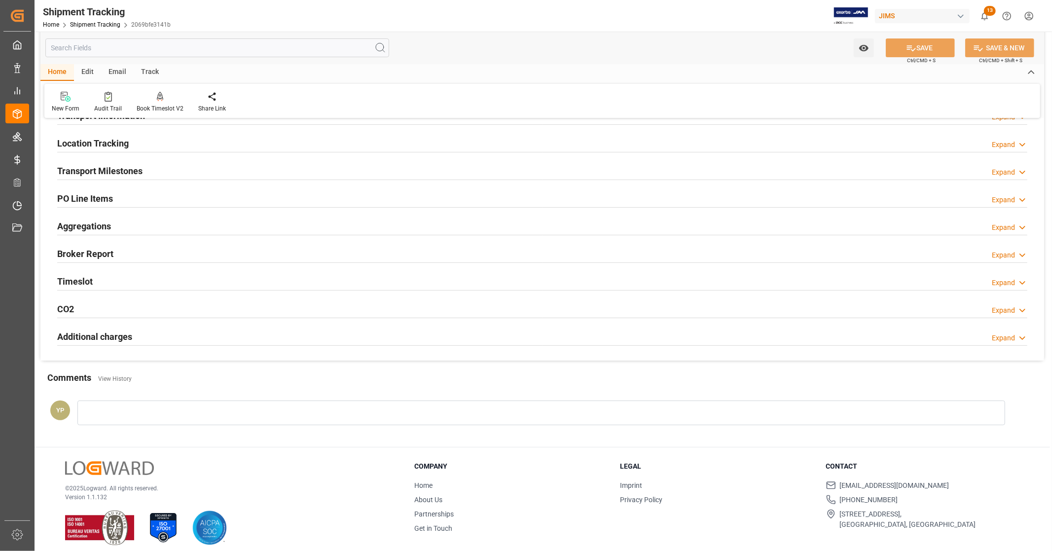
click at [79, 306] on div "CO2 Expand" at bounding box center [542, 308] width 970 height 19
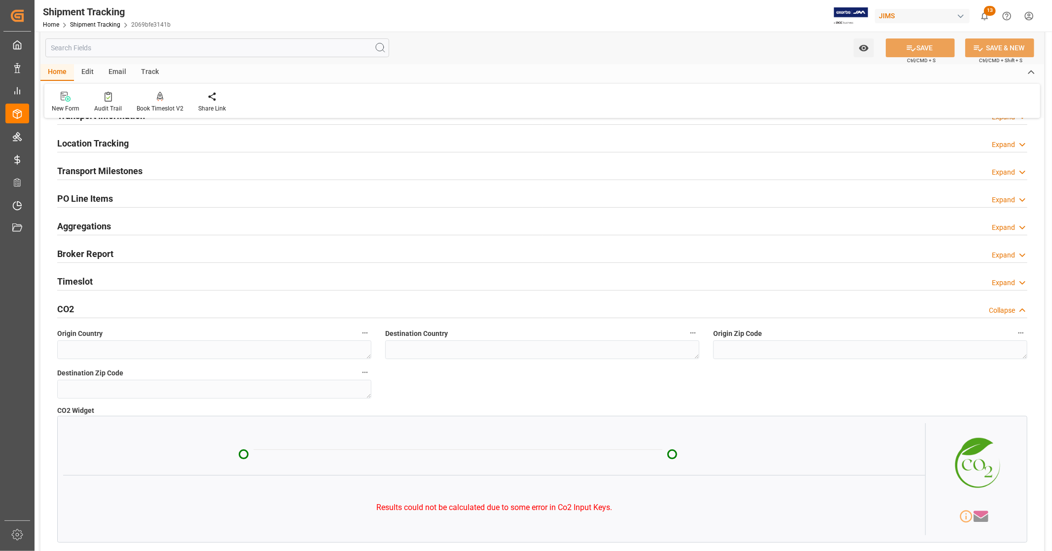
click at [79, 306] on div "CO2 Collapse" at bounding box center [542, 308] width 970 height 19
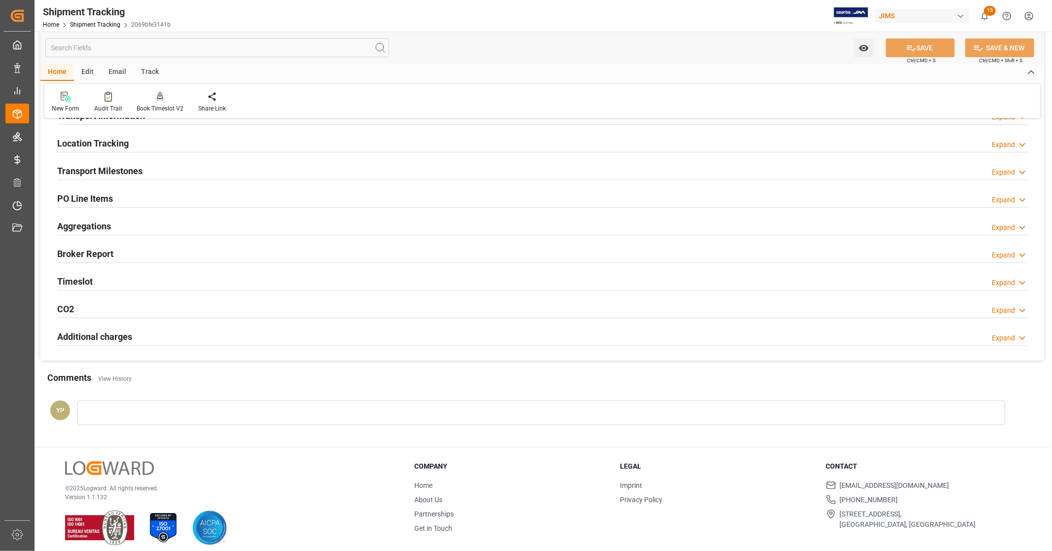
scroll to position [0, 0]
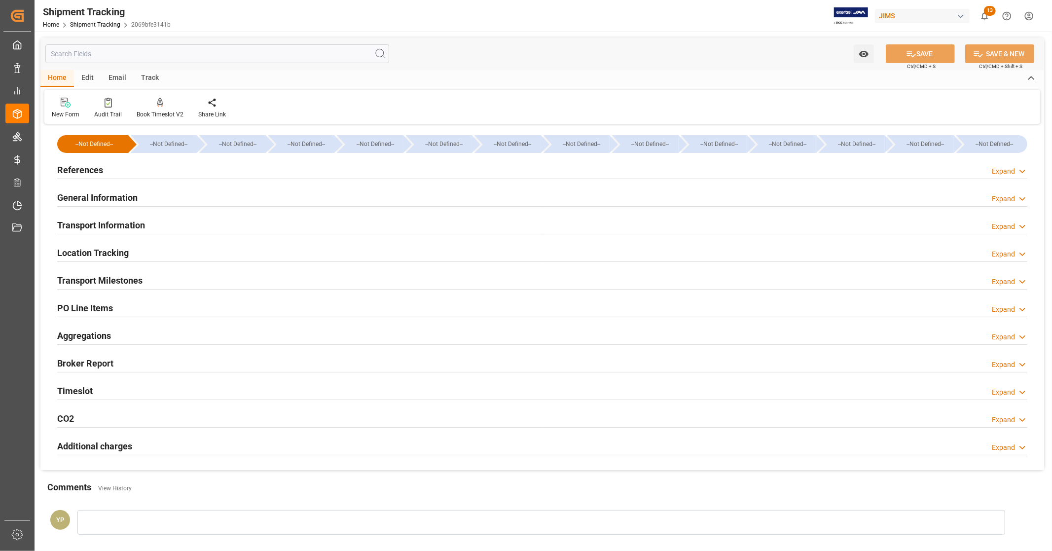
click at [122, 253] on h2 "Location Tracking" at bounding box center [92, 252] width 71 height 13
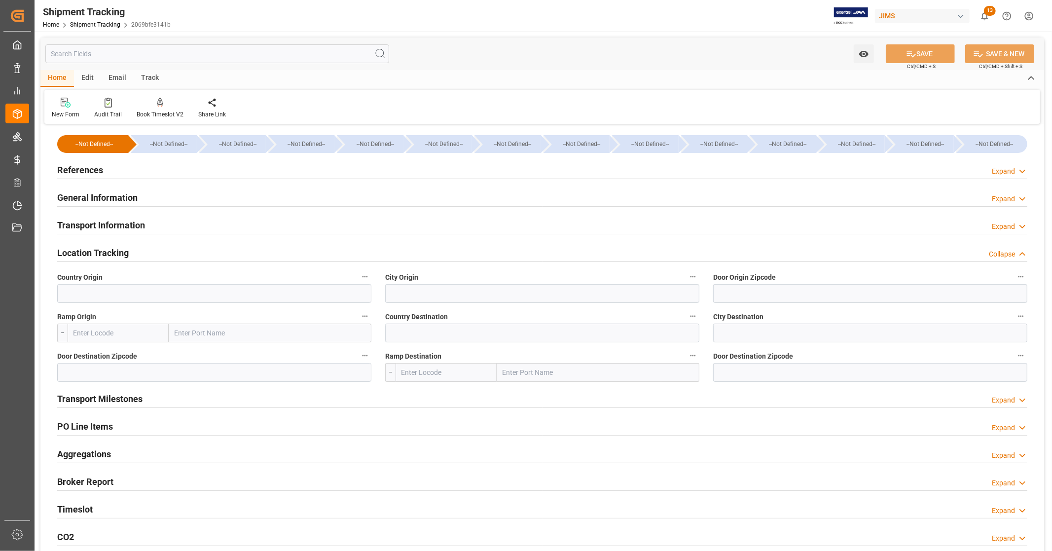
click at [112, 252] on h2 "Location Tracking" at bounding box center [92, 252] width 71 height 13
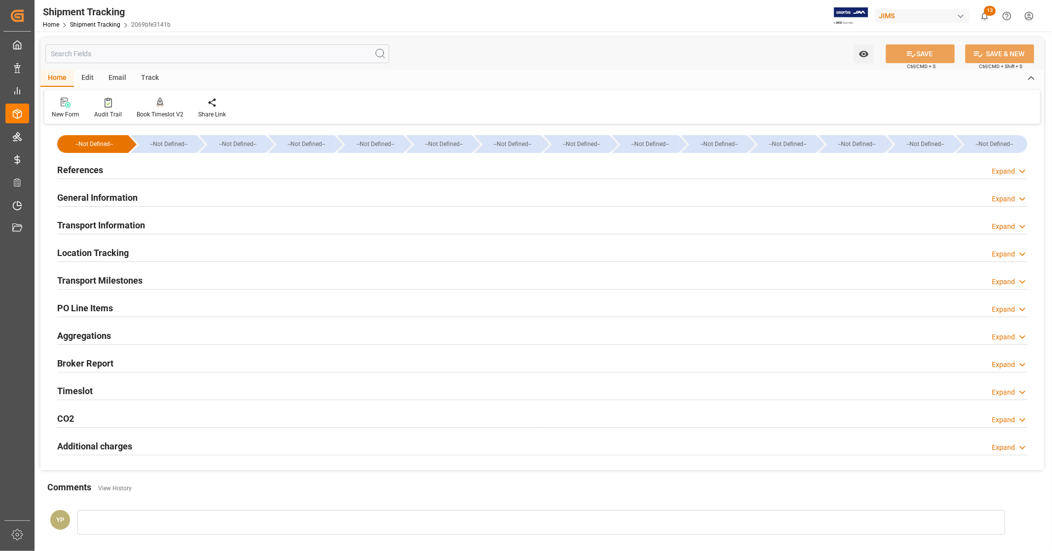
click at [115, 225] on h2 "Transport Information" at bounding box center [101, 224] width 88 height 13
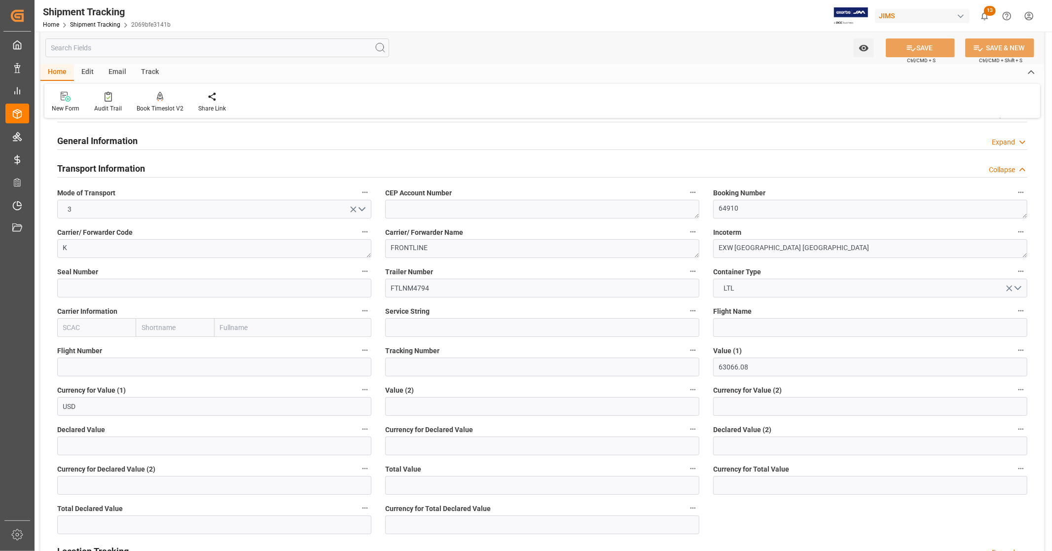
scroll to position [55, 0]
click at [107, 170] on h2 "Transport Information" at bounding box center [101, 170] width 88 height 13
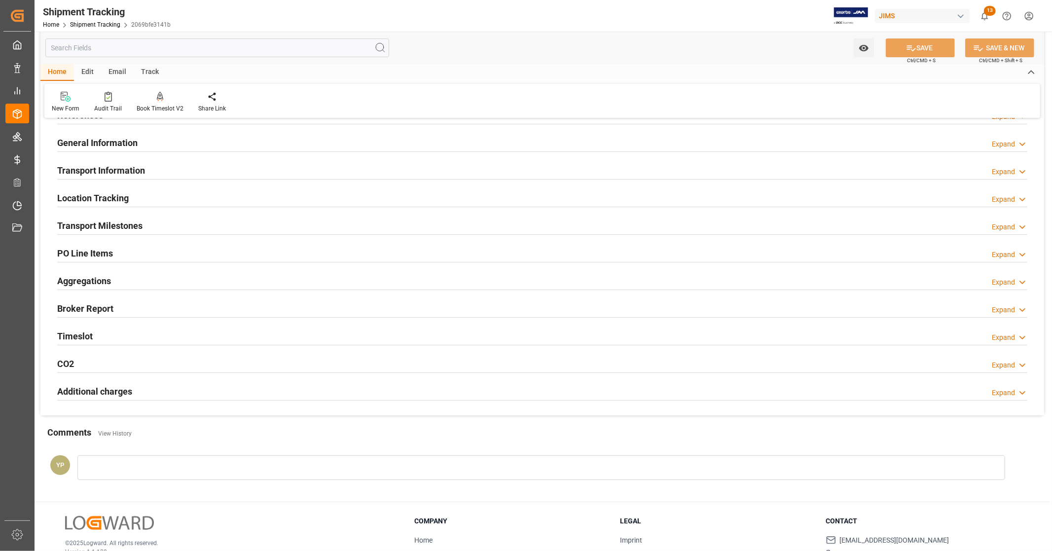
click at [109, 228] on h2 "Transport Milestones" at bounding box center [99, 225] width 85 height 13
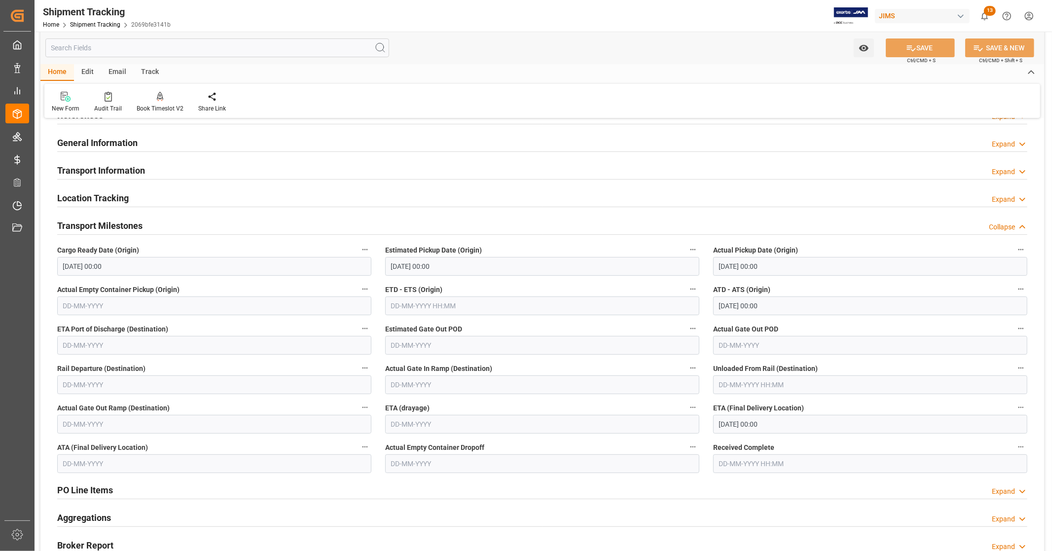
click at [129, 223] on h2 "Transport Milestones" at bounding box center [99, 225] width 85 height 13
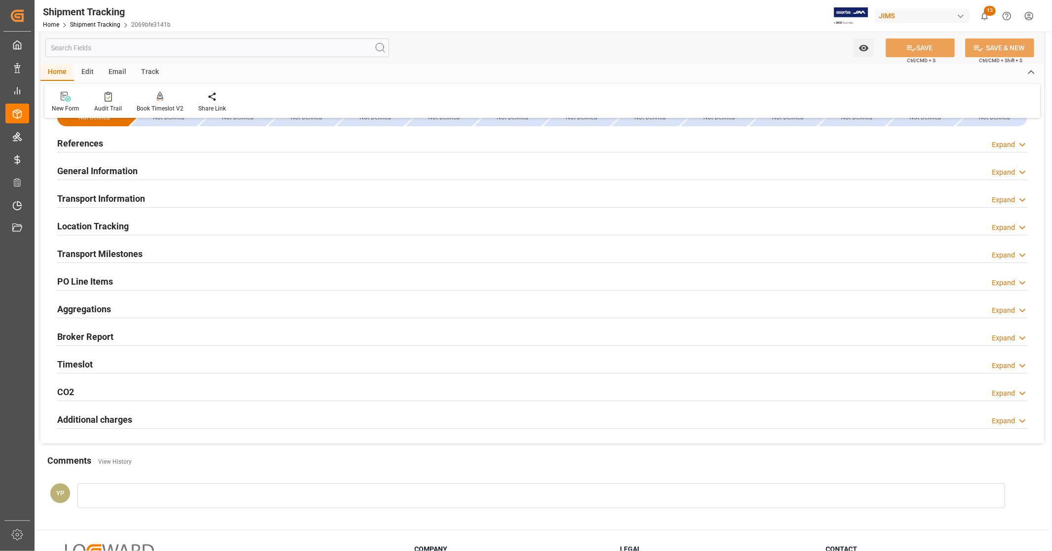
scroll to position [0, 0]
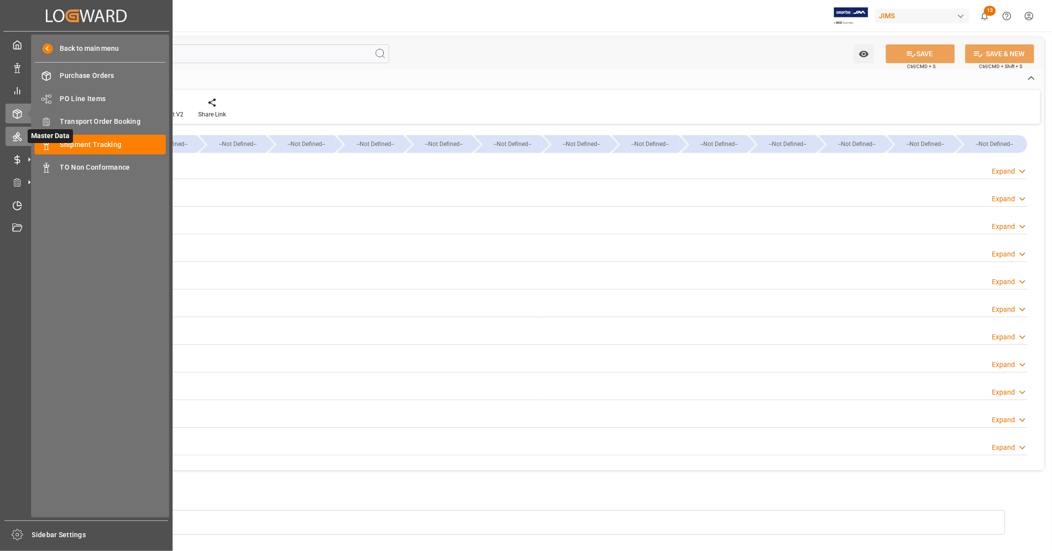
click at [20, 134] on icon at bounding box center [17, 137] width 10 height 10
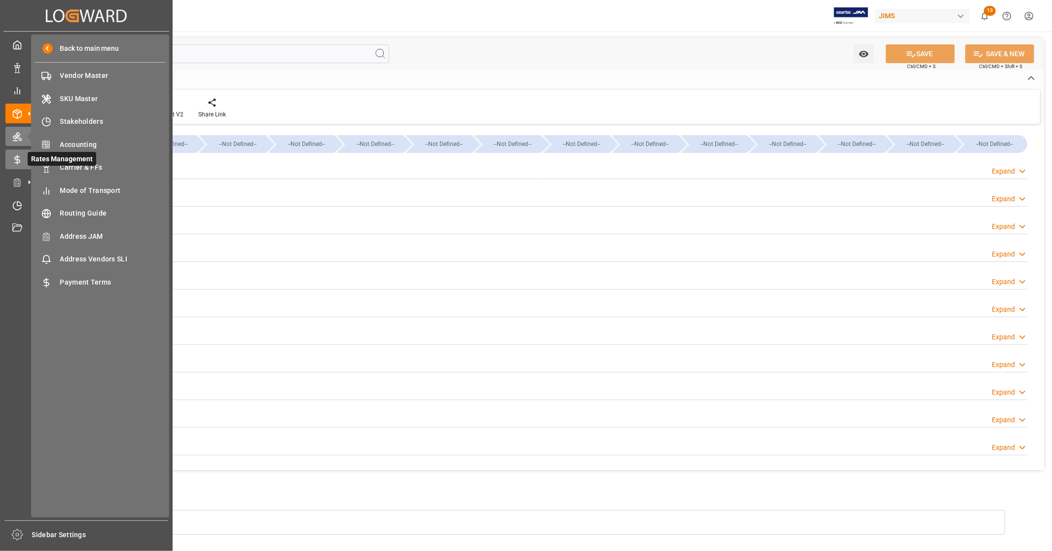
click at [19, 157] on icon at bounding box center [17, 160] width 5 height 6
click at [18, 174] on div "Logward Add-ons Logward Add-ons" at bounding box center [86, 182] width 162 height 19
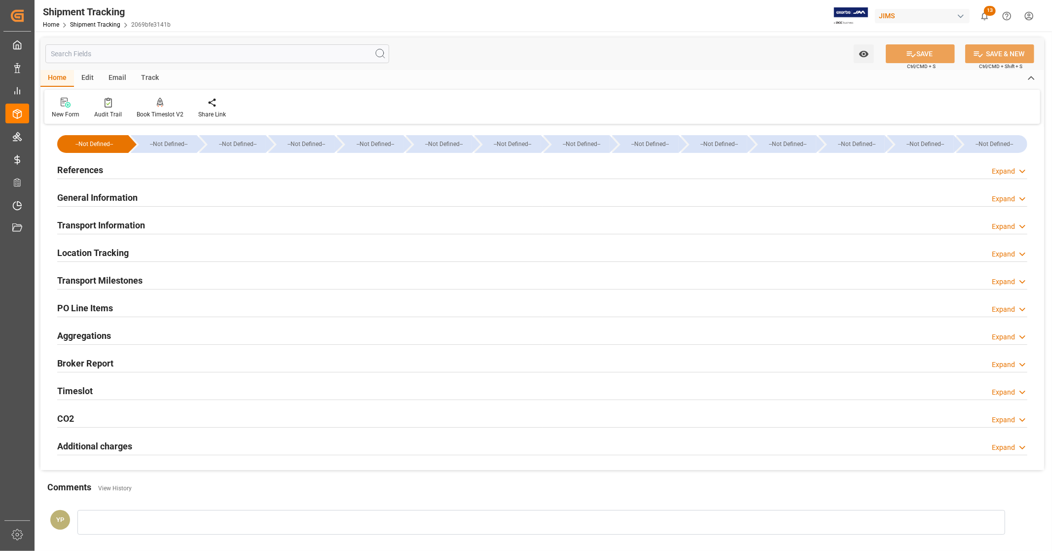
click at [307, 92] on div "New Form Audit Trail Book Timeslot V2 Book a Timeslot for the shipment Share Li…" at bounding box center [541, 107] width 995 height 34
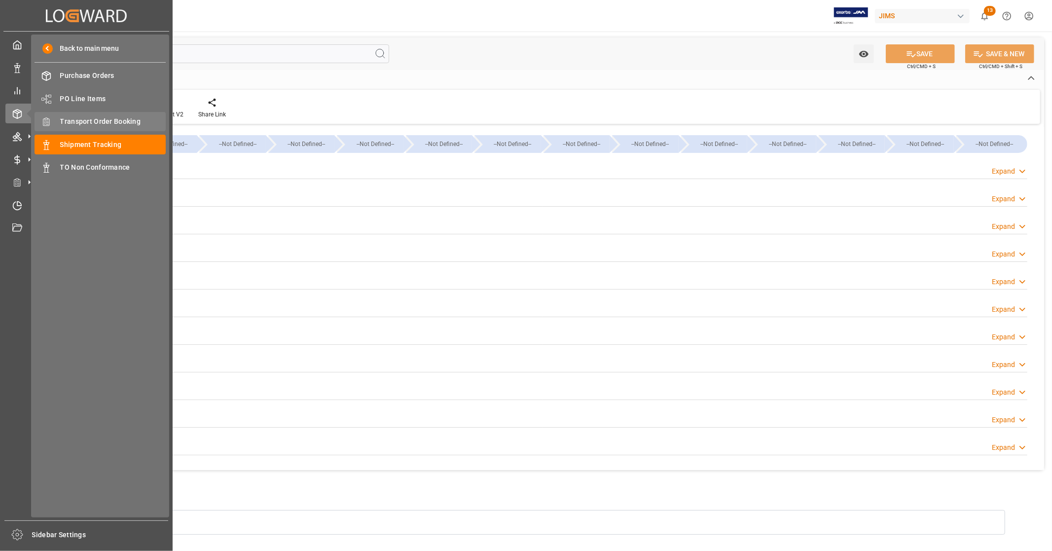
click at [120, 122] on span "Transport Order Booking" at bounding box center [113, 121] width 106 height 10
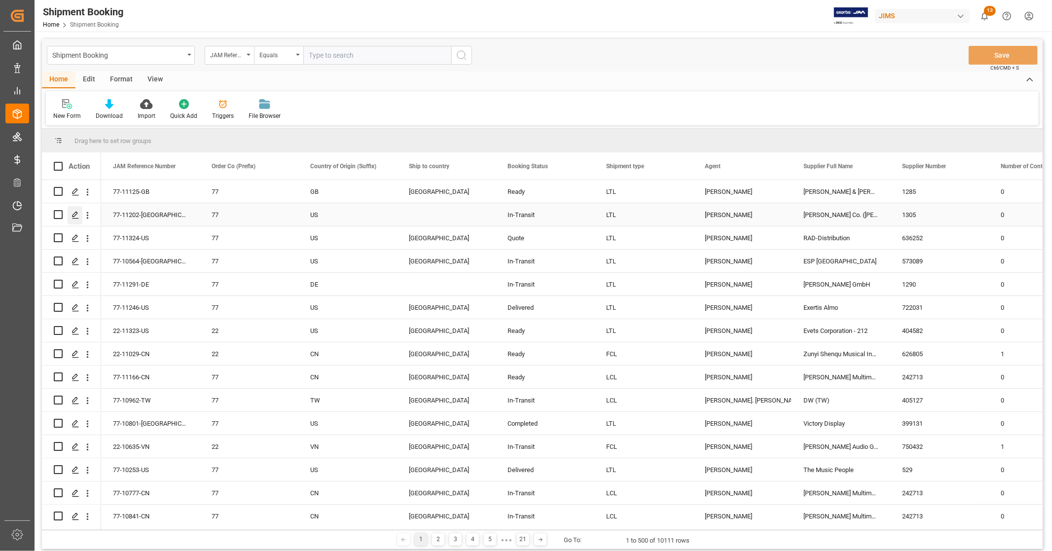
click at [76, 213] on polygon "Press SPACE to select this row." at bounding box center [74, 214] width 5 height 5
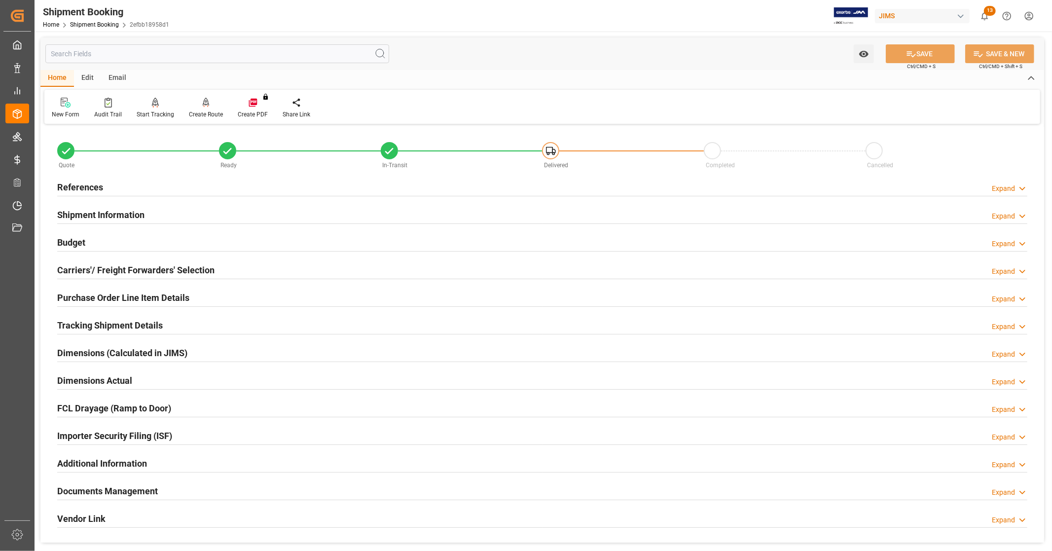
click at [93, 185] on h2 "References" at bounding box center [80, 186] width 46 height 13
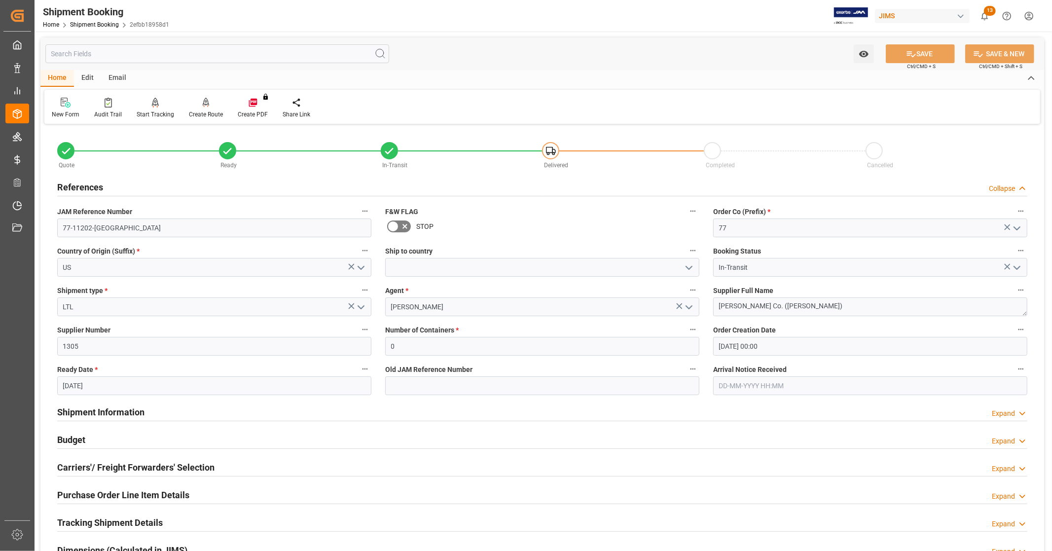
click at [691, 267] on polyline "open menu" at bounding box center [689, 267] width 6 height 3
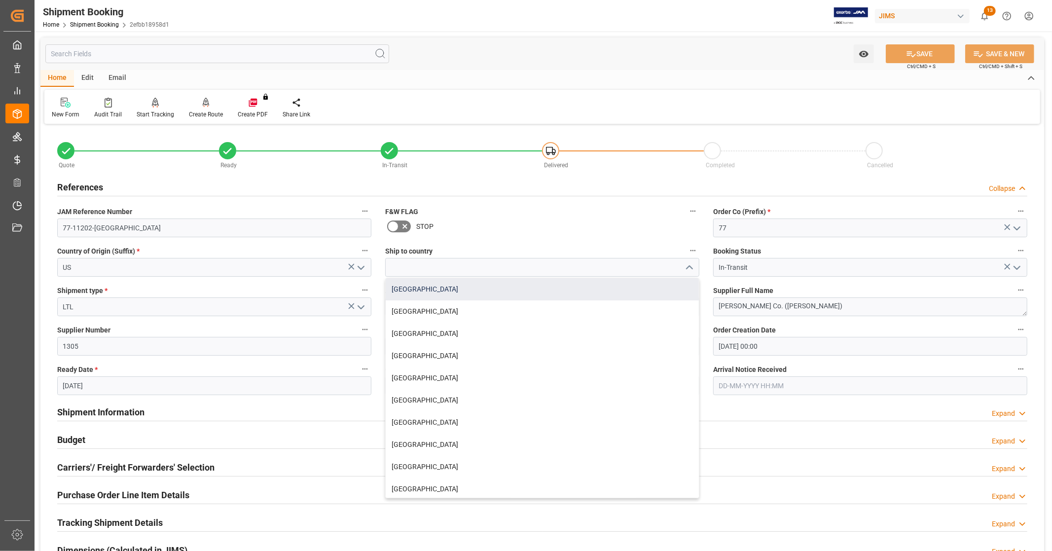
click at [477, 292] on div "[GEOGRAPHIC_DATA]" at bounding box center [542, 289] width 313 height 22
type input "[GEOGRAPHIC_DATA]"
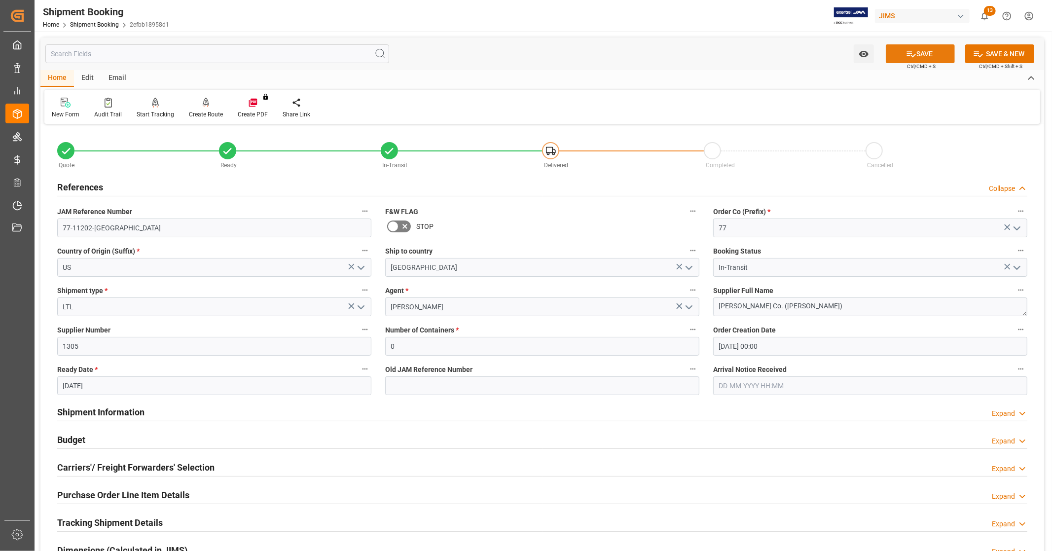
click at [929, 53] on button "SAVE" at bounding box center [920, 53] width 69 height 19
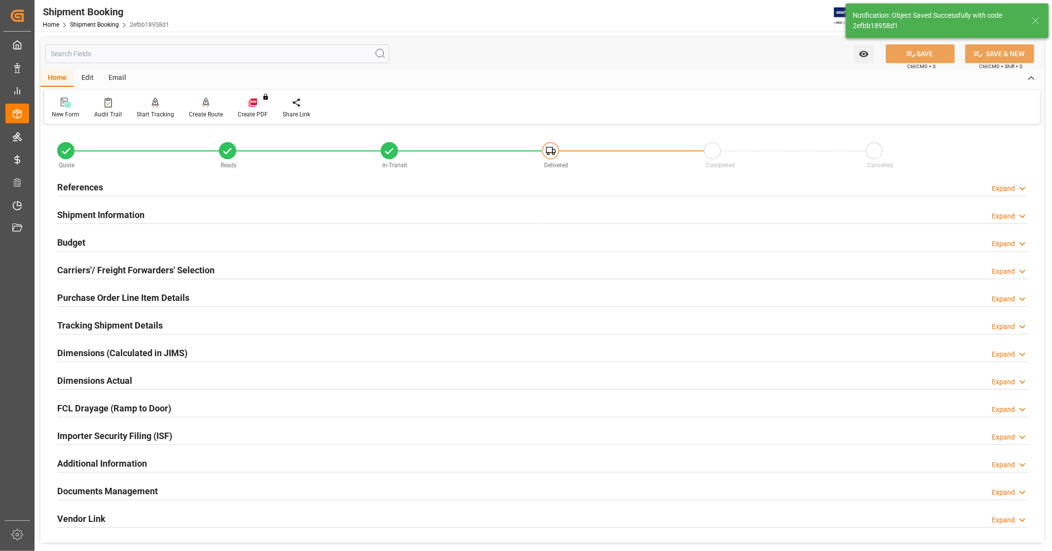
click at [127, 239] on div "Budget Expand" at bounding box center [542, 241] width 970 height 19
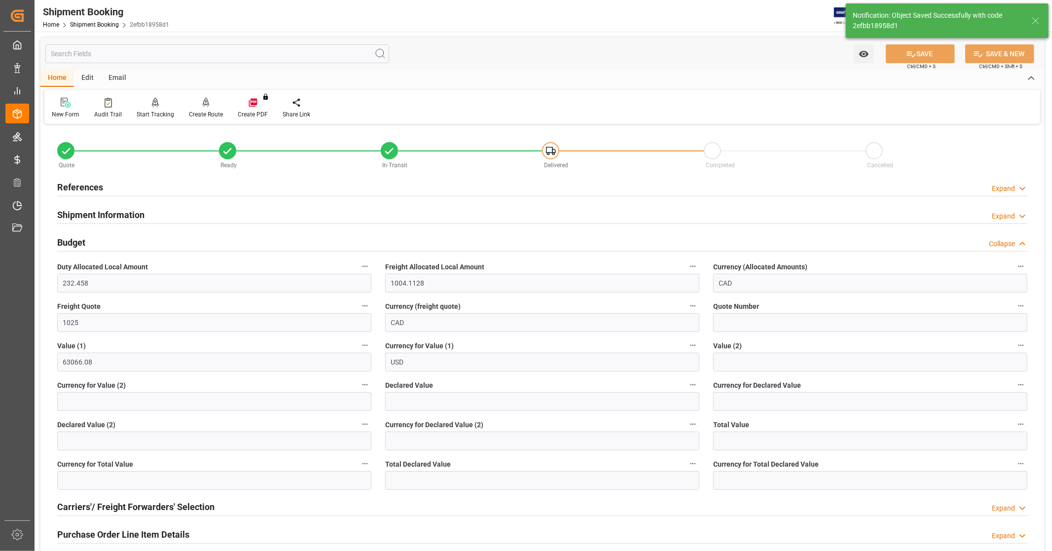
click at [127, 239] on div "Budget Collapse" at bounding box center [542, 241] width 970 height 19
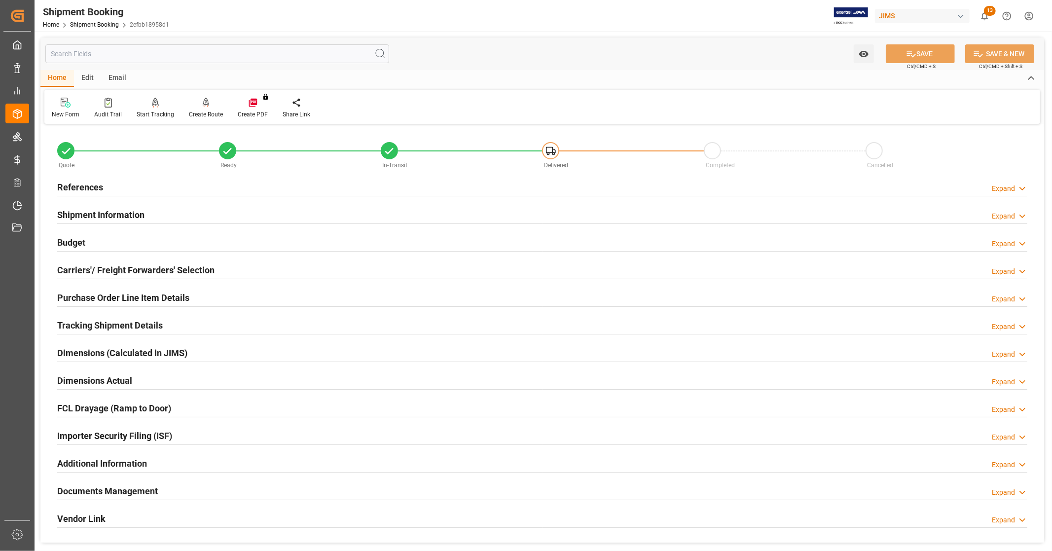
click at [119, 268] on h2 "Carriers'/ Freight Forwarders' Selection" at bounding box center [135, 269] width 157 height 13
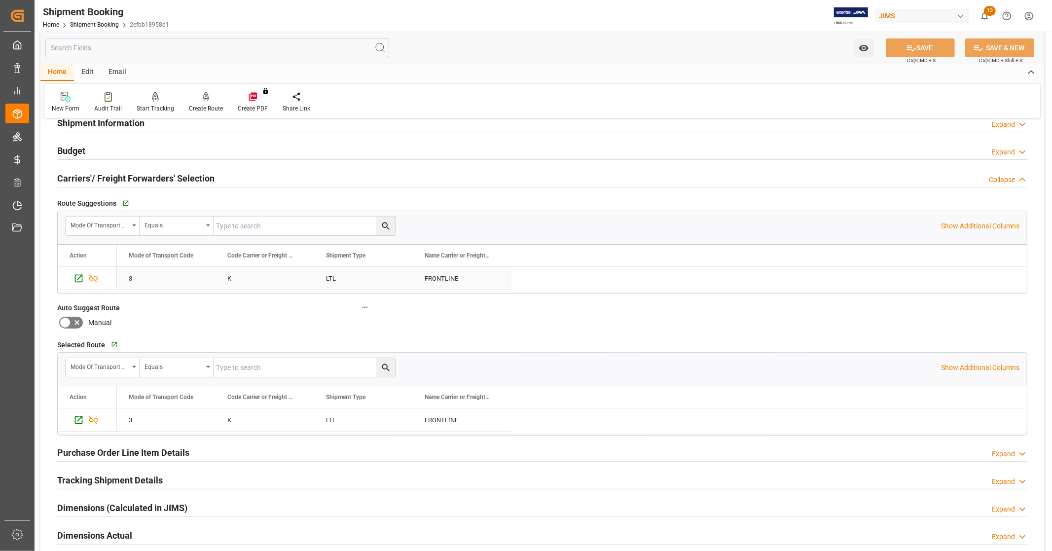
scroll to position [55, 0]
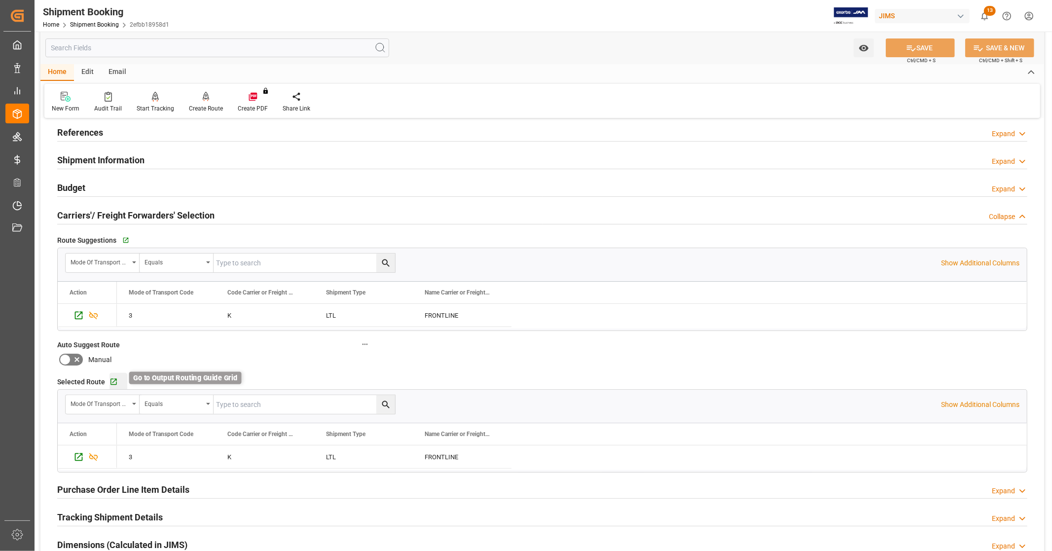
click at [112, 381] on icon "button" at bounding box center [113, 382] width 6 height 6
click at [157, 213] on h2 "Carriers'/ Freight Forwarders' Selection" at bounding box center [135, 215] width 157 height 13
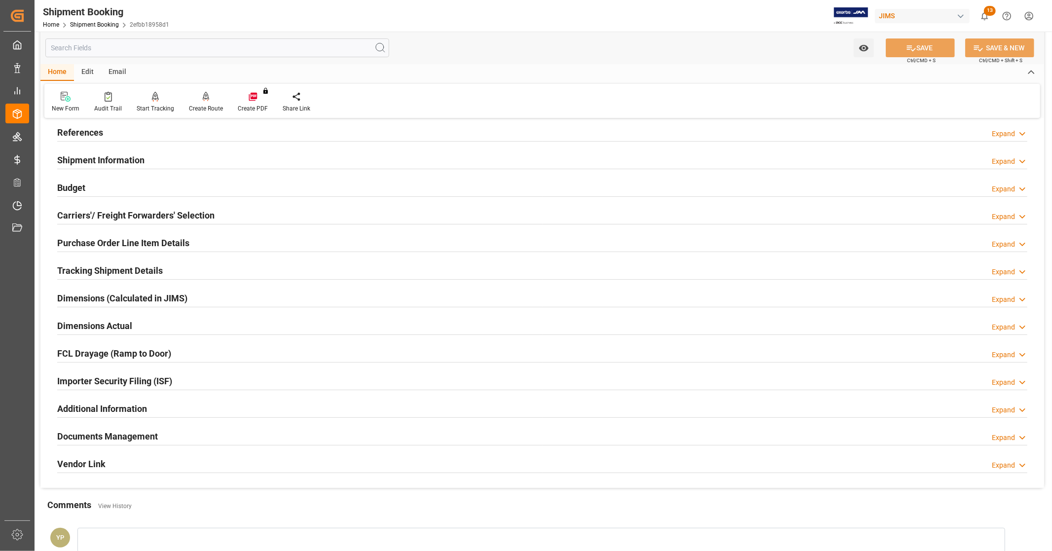
click at [150, 267] on h2 "Tracking Shipment Details" at bounding box center [110, 270] width 106 height 13
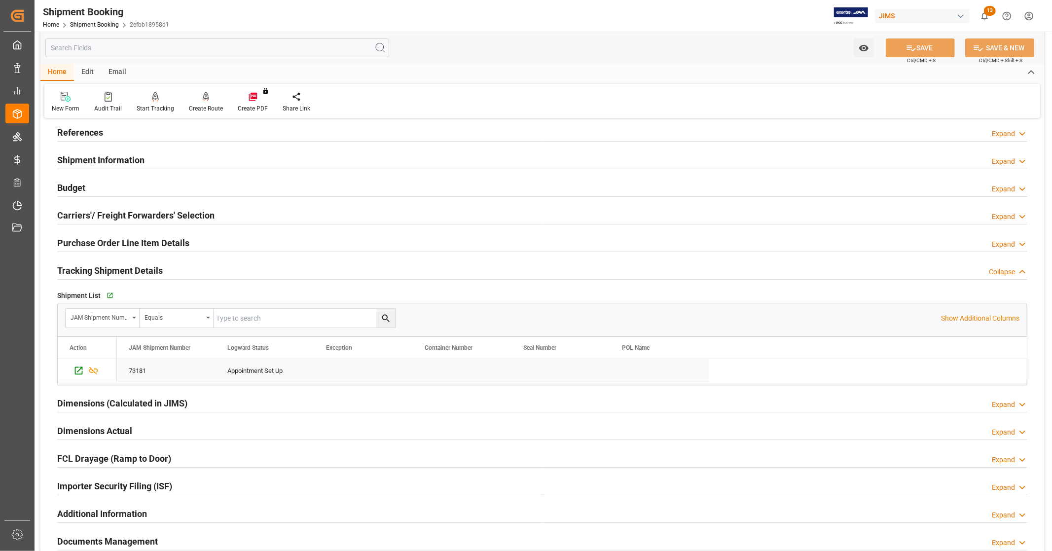
click at [220, 371] on div "Appointment Set Up" at bounding box center [264, 370] width 99 height 23
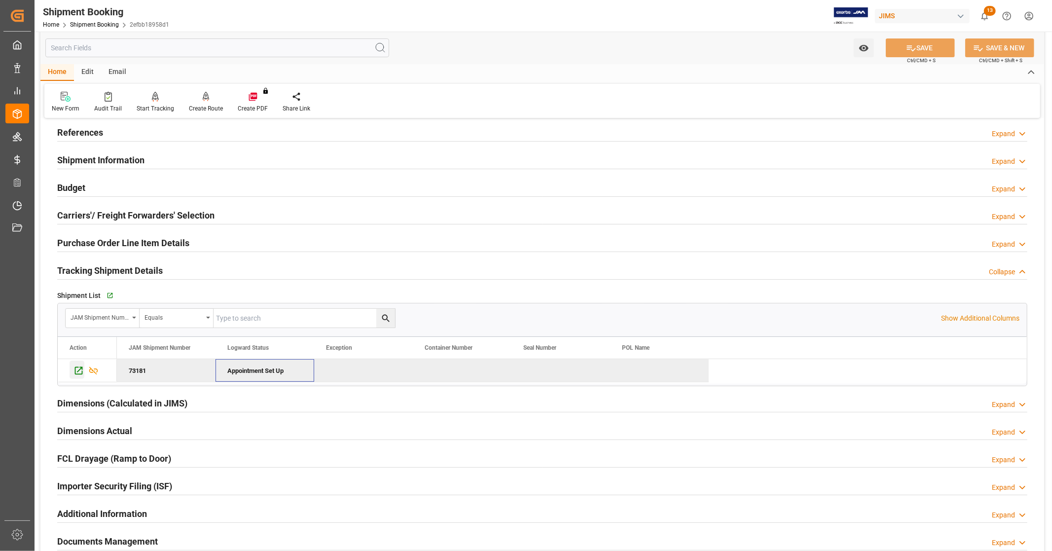
click at [80, 372] on icon "Press SPACE to deselect this row." at bounding box center [78, 370] width 10 height 10
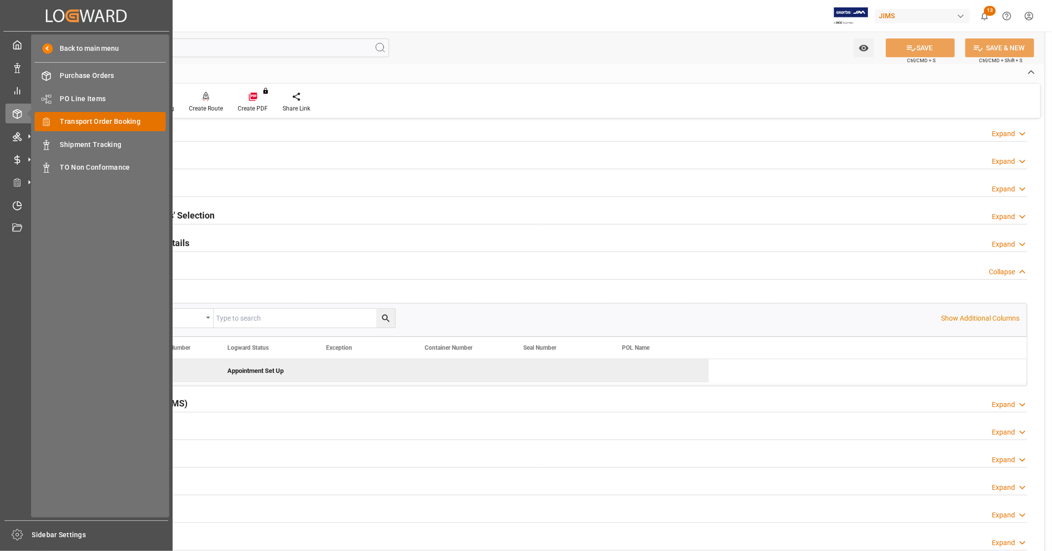
click at [114, 122] on span "Transport Order Booking" at bounding box center [113, 121] width 106 height 10
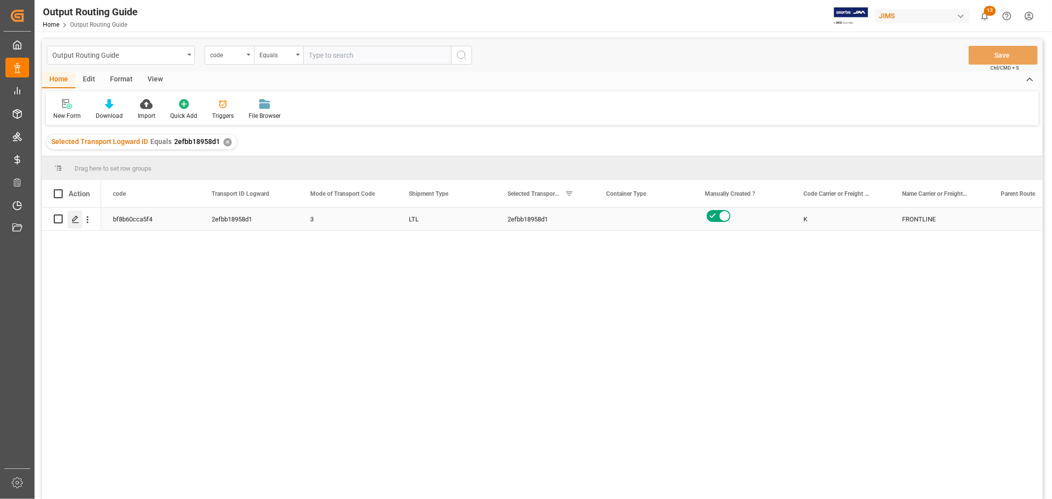
click at [72, 221] on icon "Press SPACE to select this row." at bounding box center [75, 219] width 8 height 8
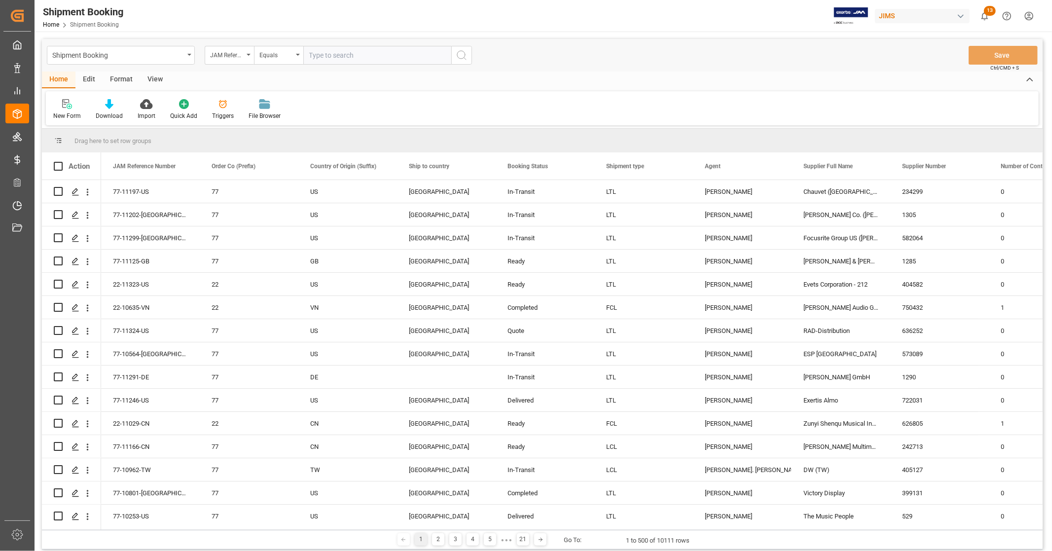
click at [149, 76] on div "View" at bounding box center [155, 79] width 30 height 17
click at [67, 104] on icon at bounding box center [63, 104] width 10 height 10
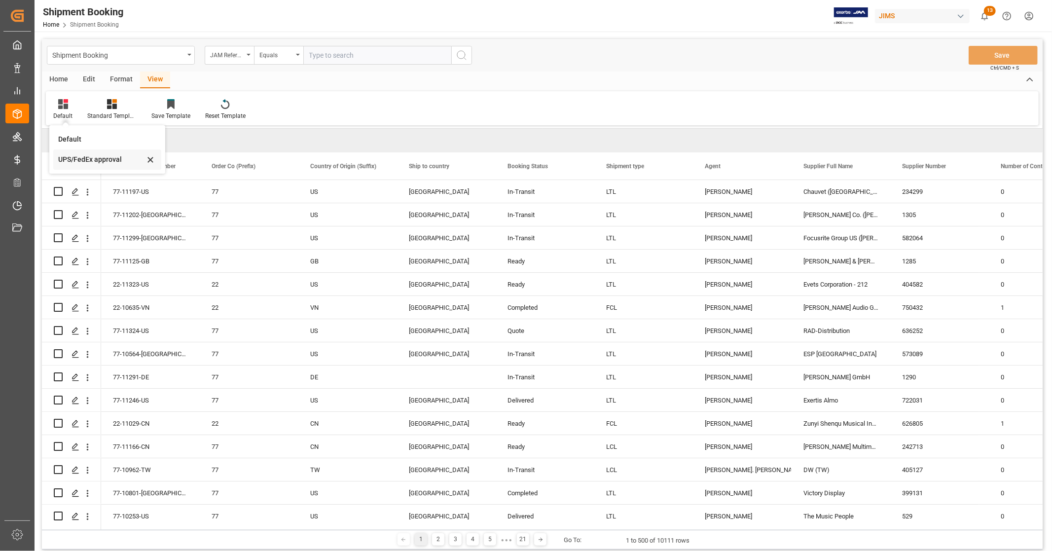
click at [102, 157] on div "UPS/FedEx approval" at bounding box center [101, 159] width 86 height 10
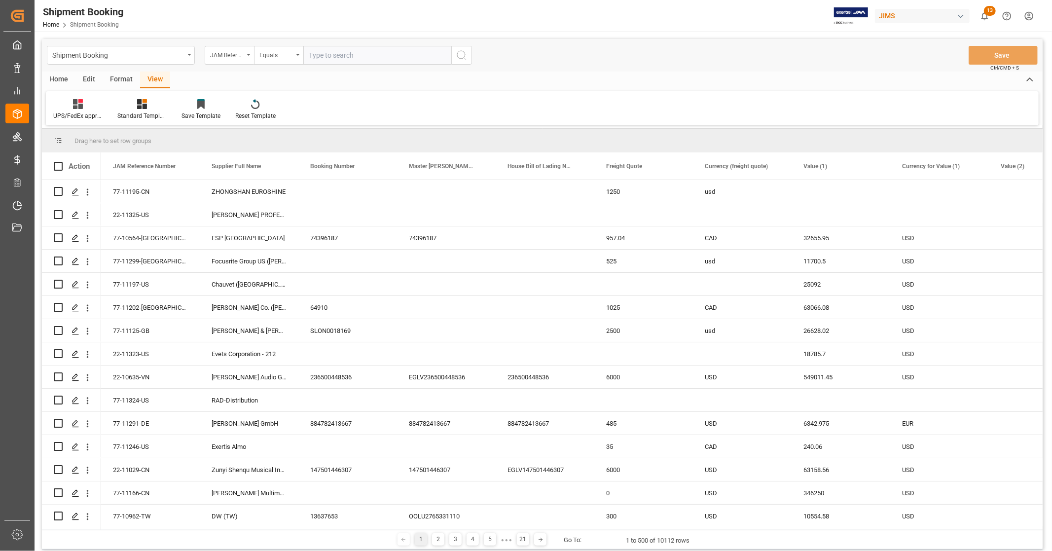
click at [57, 77] on div "Home" at bounding box center [59, 79] width 34 height 17
click at [101, 109] on div "Download" at bounding box center [109, 110] width 42 height 22
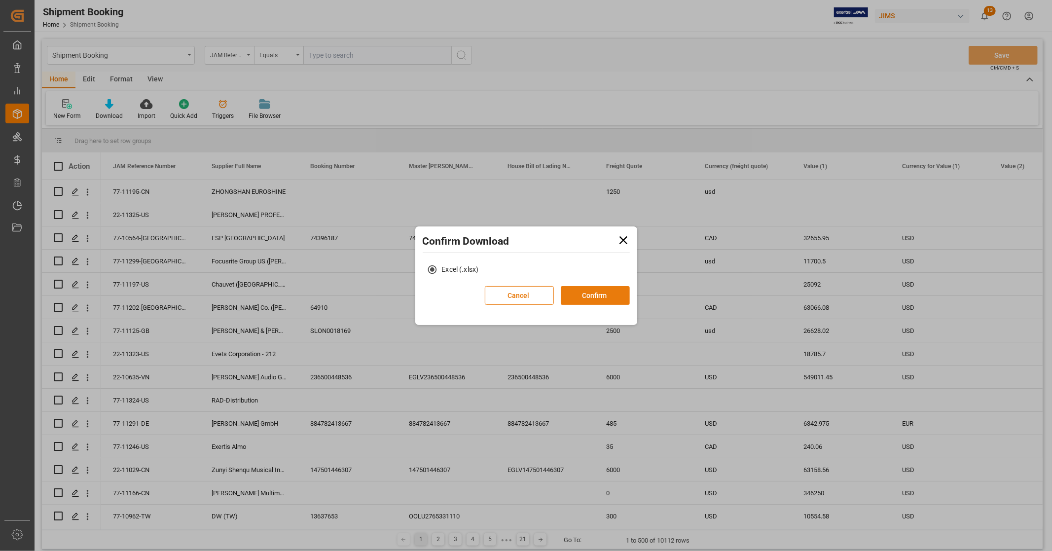
click at [570, 299] on button "Confirm" at bounding box center [595, 295] width 69 height 19
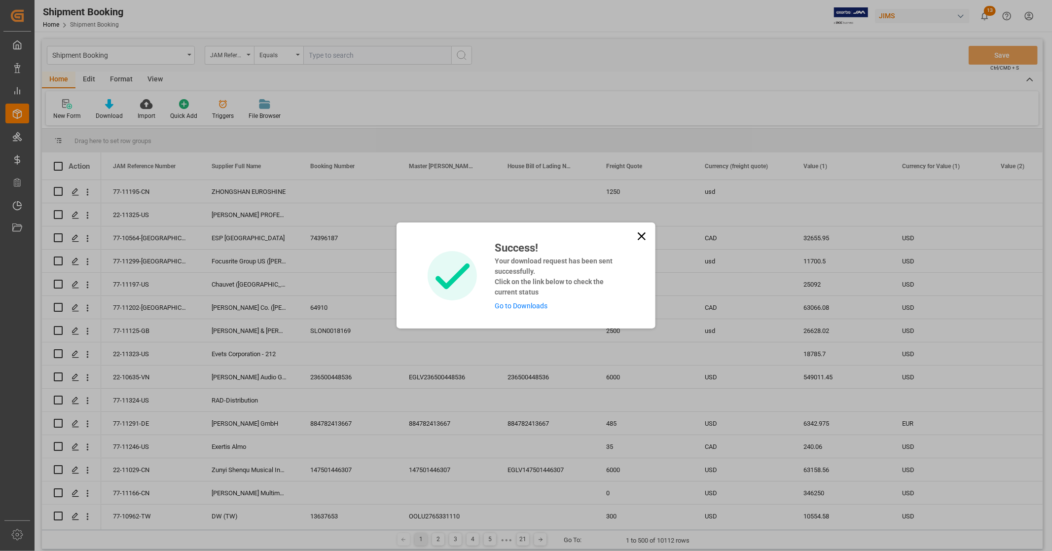
click at [518, 304] on link "Go to Downloads" at bounding box center [521, 306] width 53 height 8
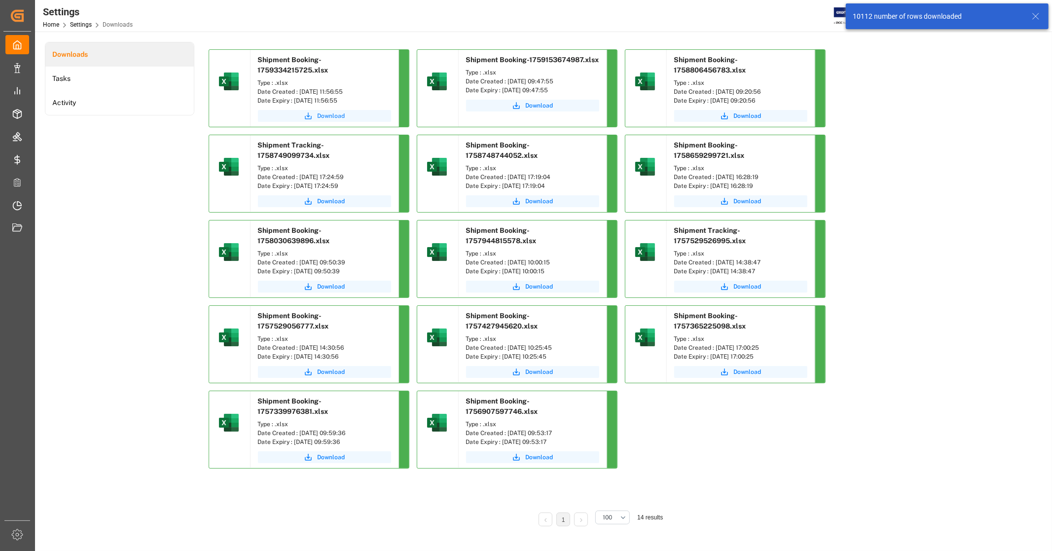
click at [321, 119] on span "Download" at bounding box center [332, 115] width 28 height 9
